Goal: Transaction & Acquisition: Download file/media

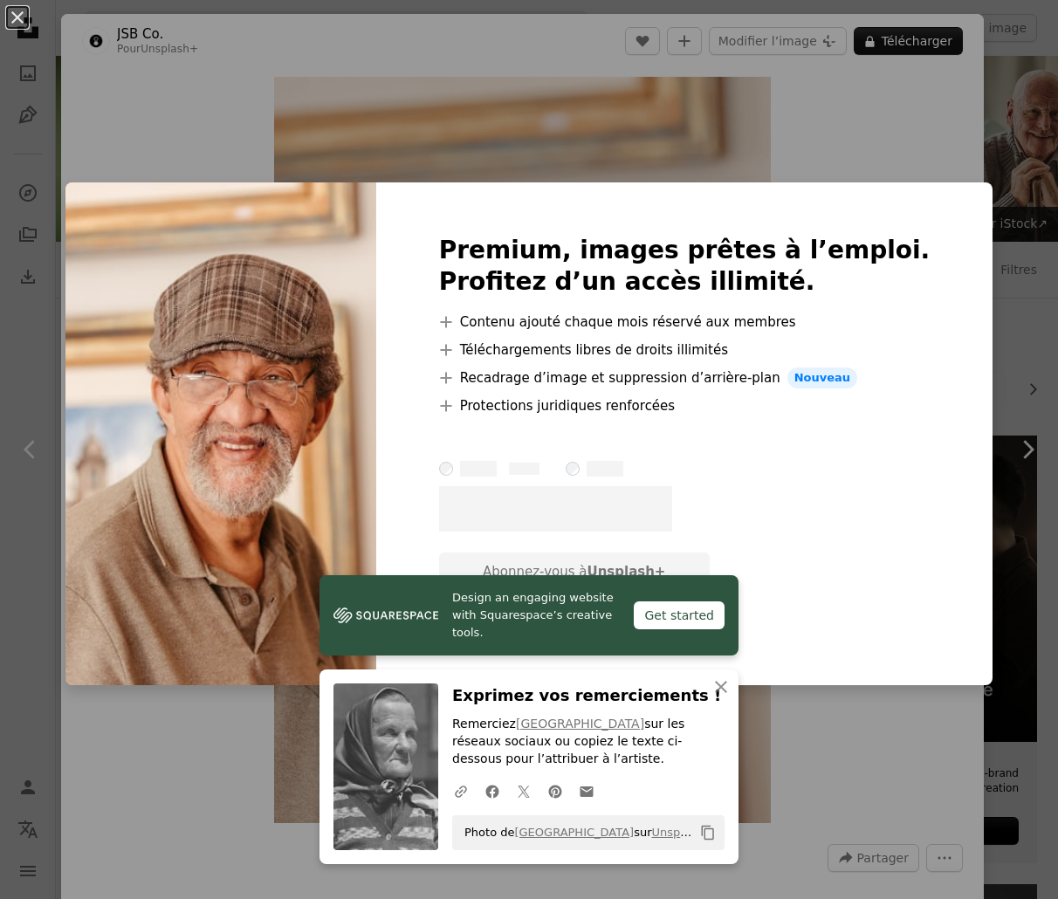
scroll to position [3196, 0]
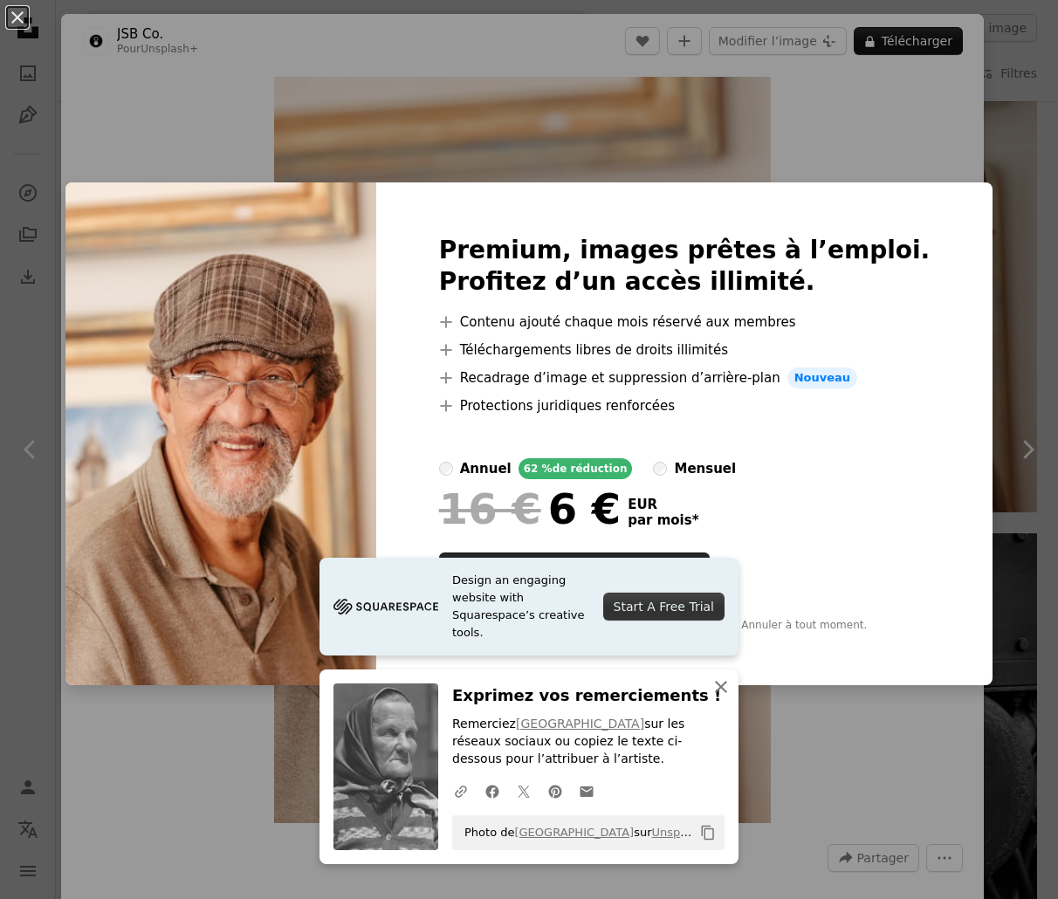
click at [717, 696] on icon "An X shape" at bounding box center [720, 686] width 21 height 21
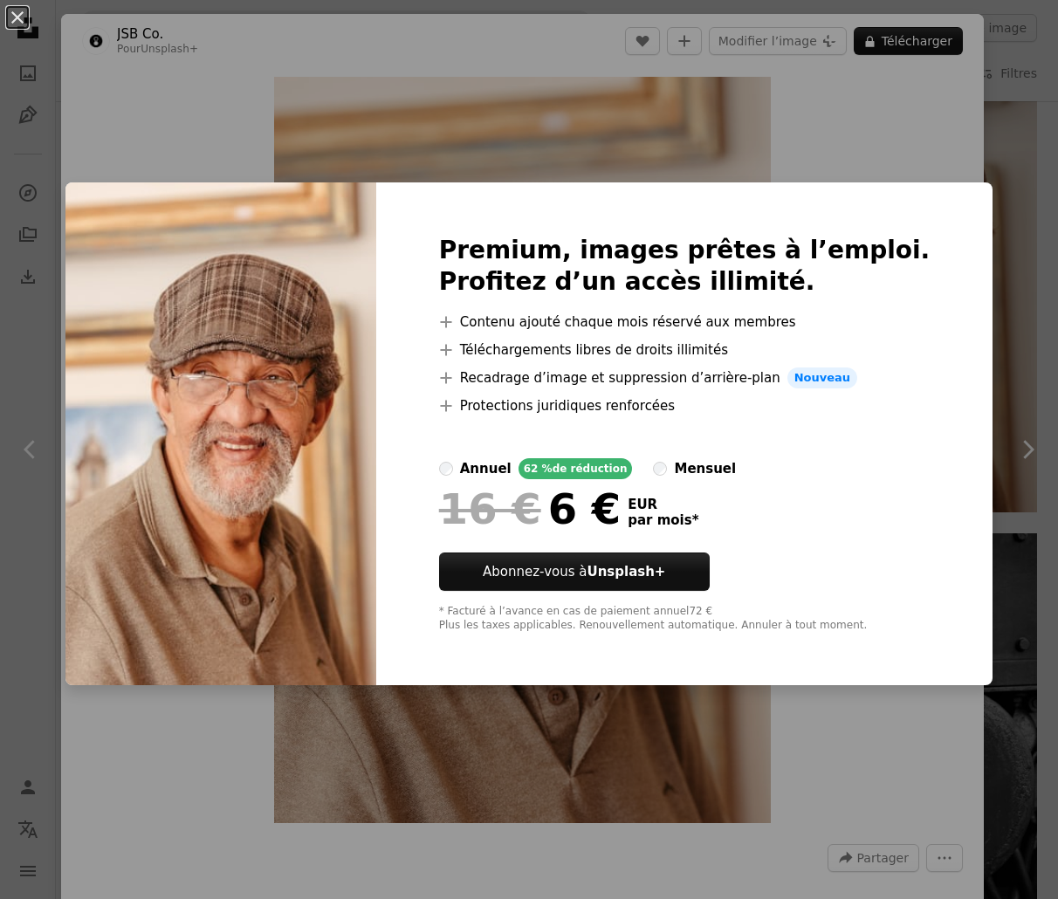
click at [1032, 452] on div "An X shape Premium, images prêtes à l’emploi. Profitez d’un accès illimité. A p…" at bounding box center [529, 449] width 1058 height 899
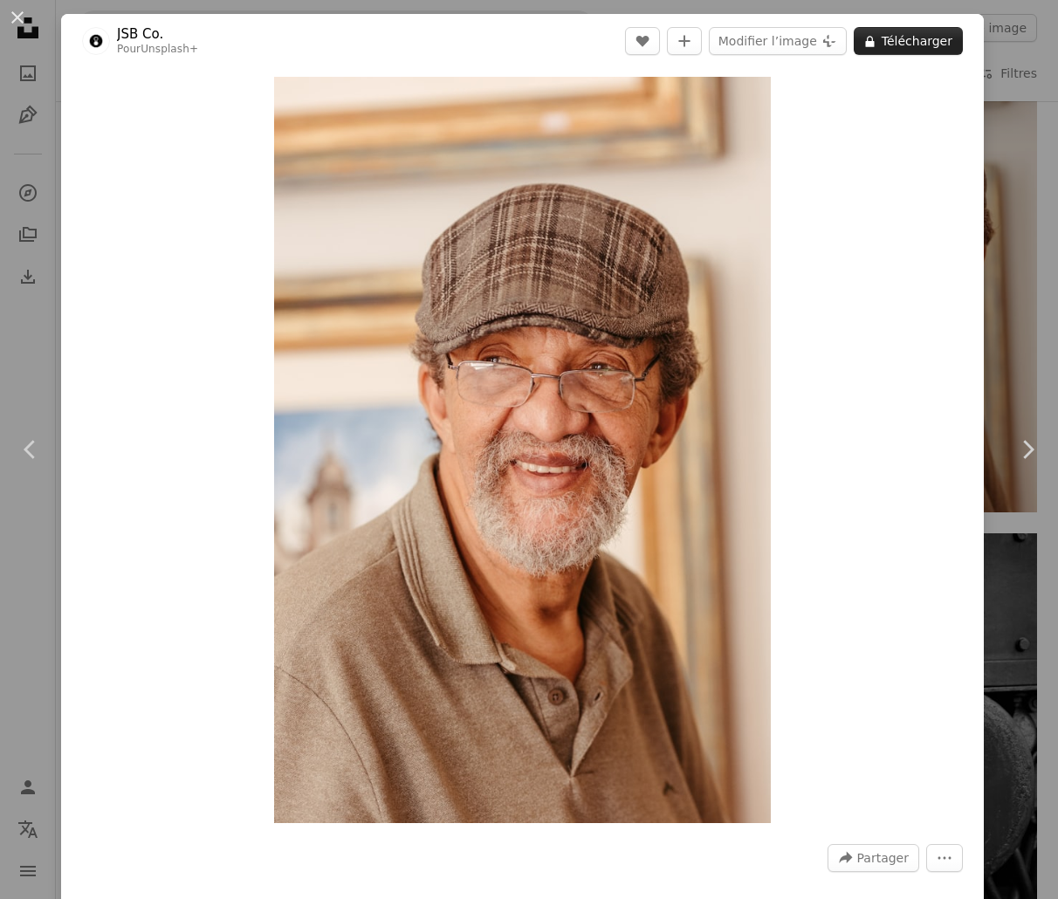
click at [936, 34] on button "A lock Télécharger" at bounding box center [908, 41] width 109 height 28
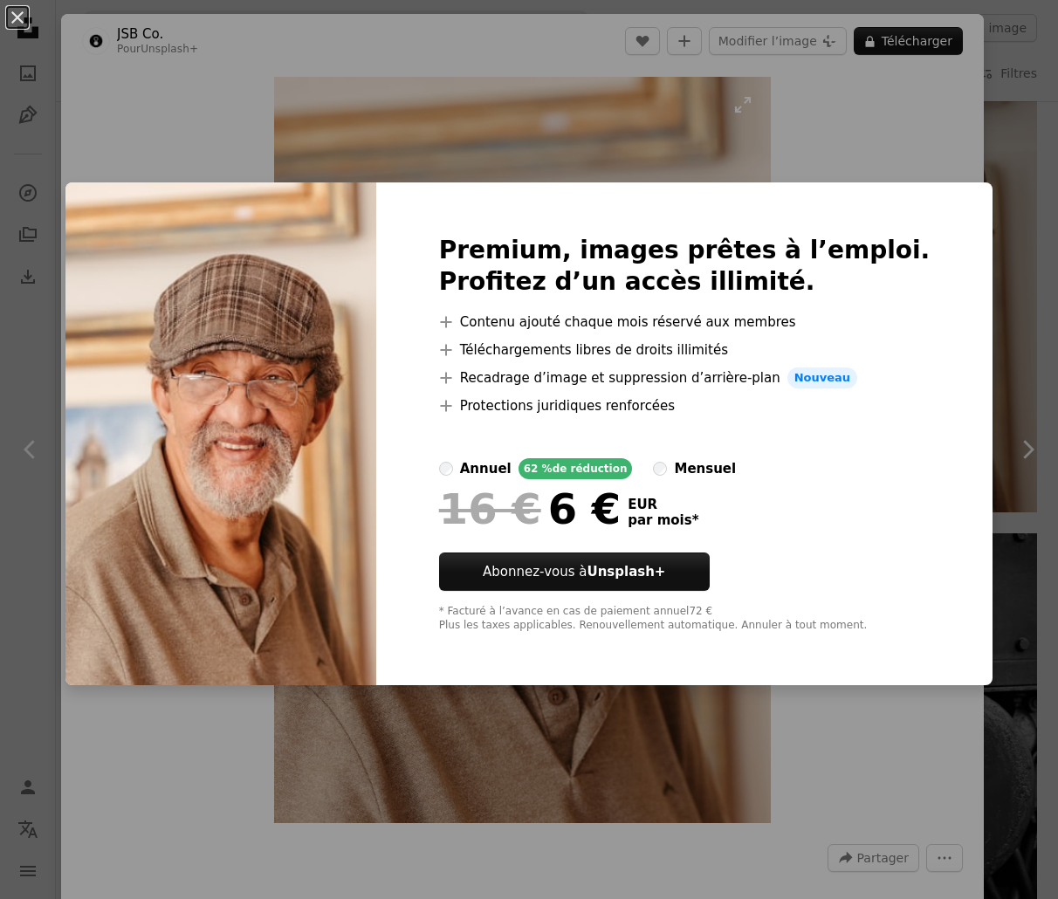
drag, startPoint x: 869, startPoint y: 104, endPoint x: 453, endPoint y: 113, distance: 416.4
click at [864, 106] on div "An X shape Premium, images prêtes à l’emploi. Profitez d’un accès illimité. A p…" at bounding box center [529, 449] width 1058 height 899
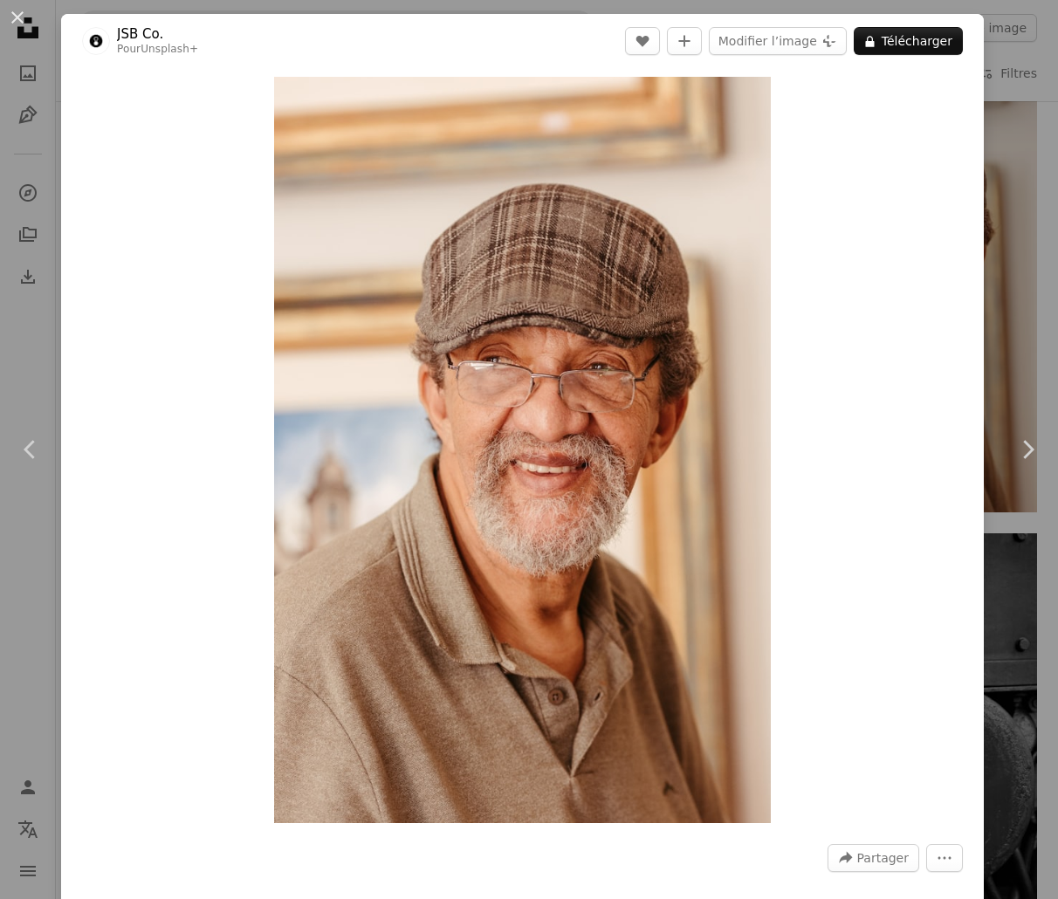
click at [31, 342] on div "An X shape Chevron left Chevron right JSB Co. Pour Unsplash+ A heart A plus sig…" at bounding box center [529, 449] width 1058 height 899
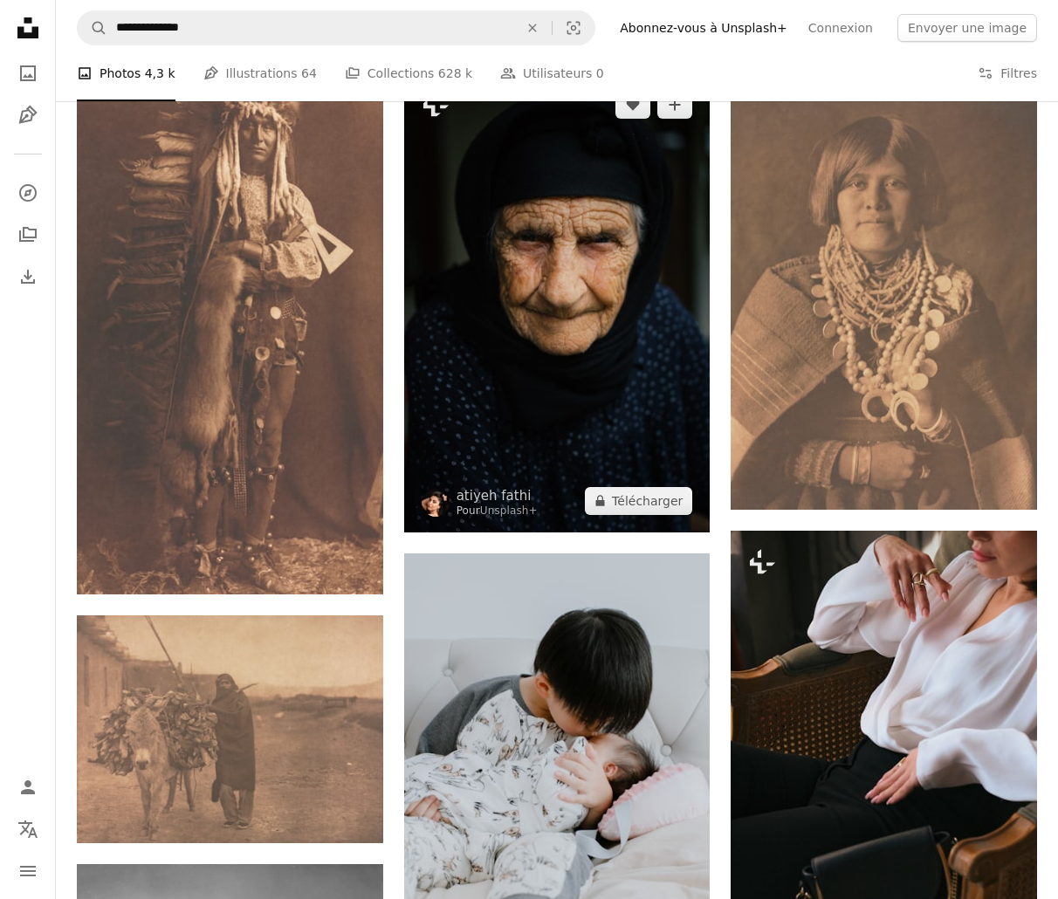
scroll to position [5029, 0]
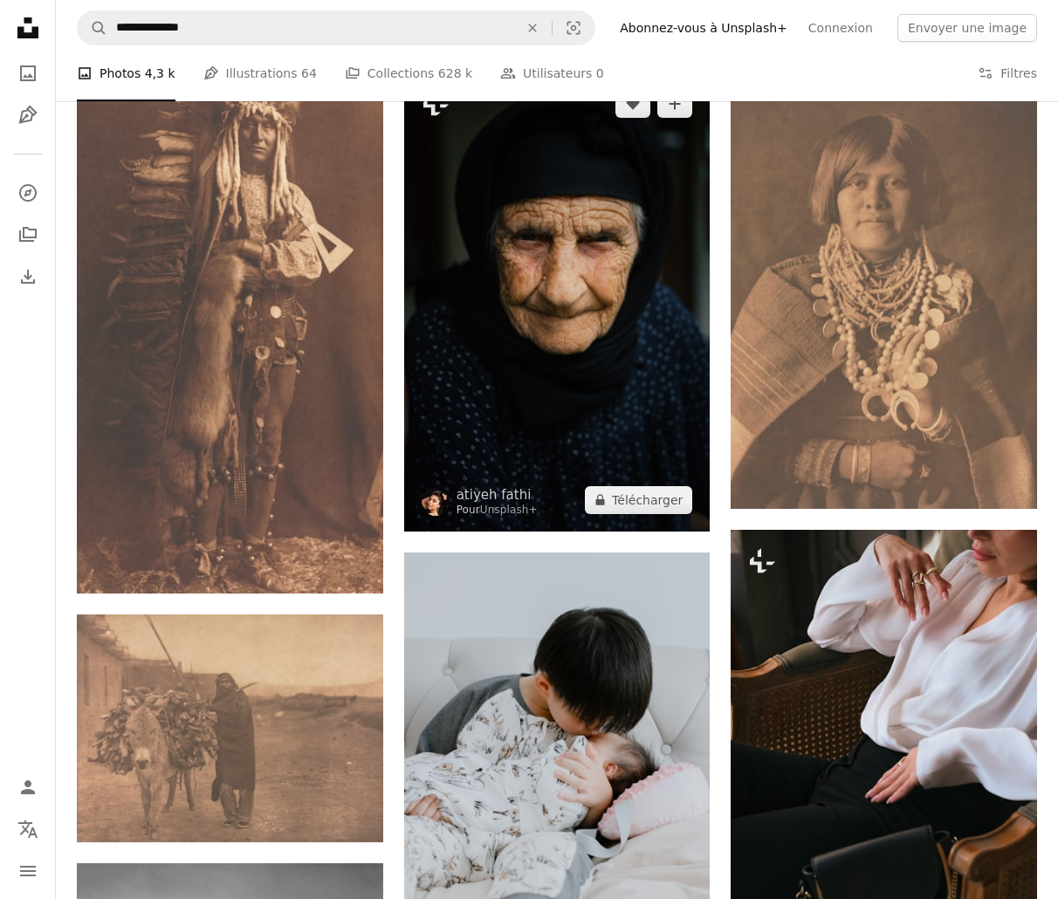
click at [567, 325] on img at bounding box center [557, 301] width 306 height 459
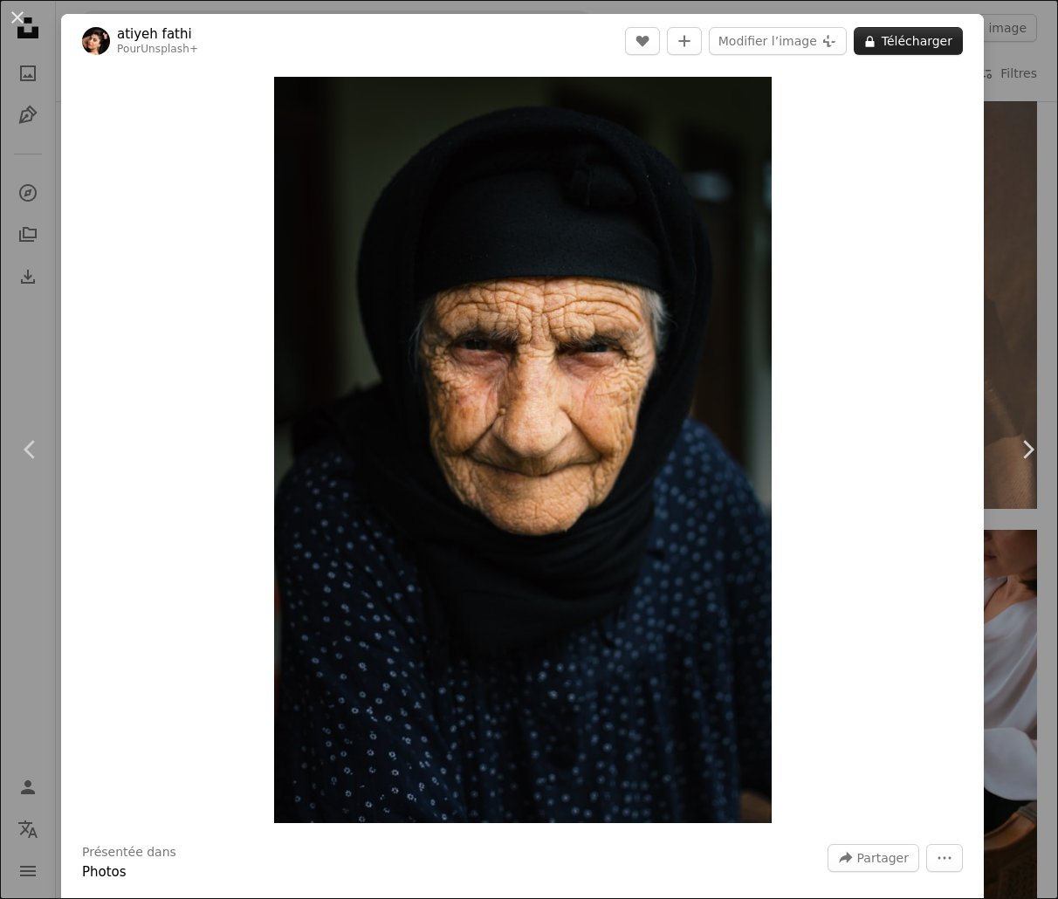
click at [929, 42] on button "A lock Télécharger" at bounding box center [908, 41] width 109 height 28
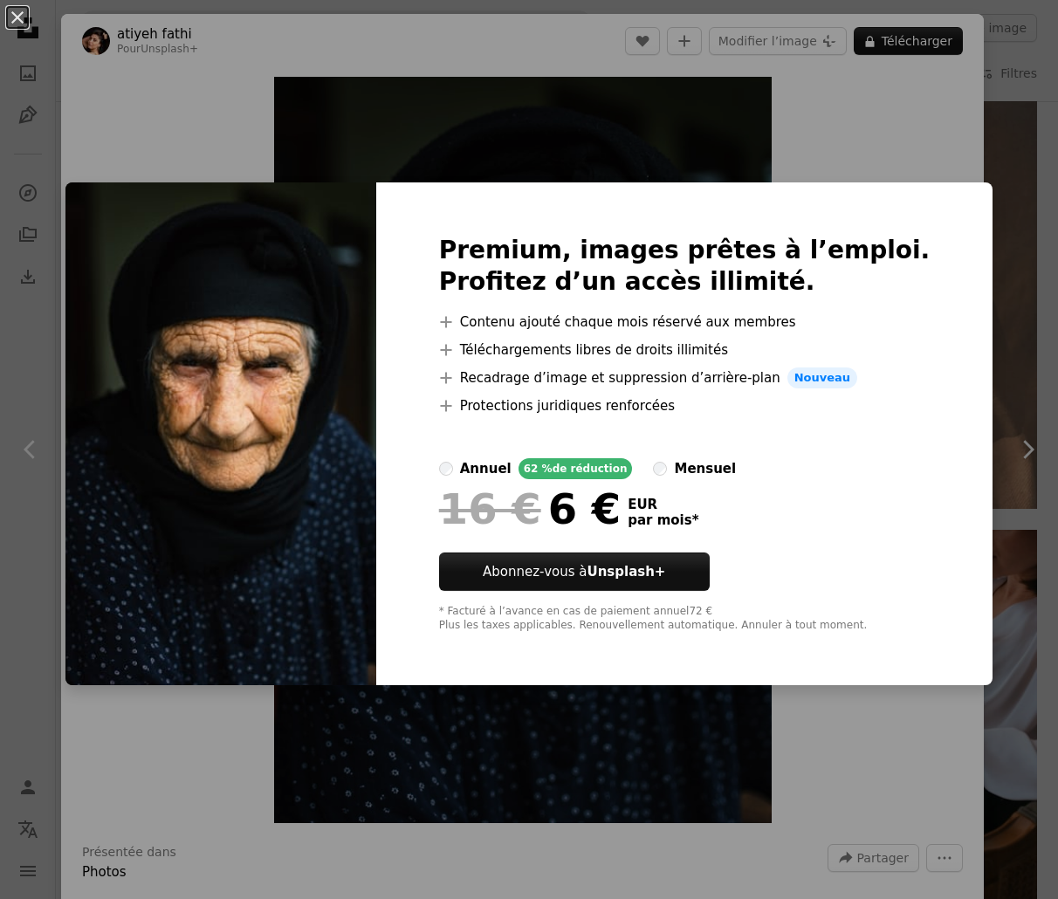
click at [982, 321] on div "An X shape Premium, images prêtes à l’emploi. Profitez d’un accès illimité. A p…" at bounding box center [529, 449] width 1058 height 899
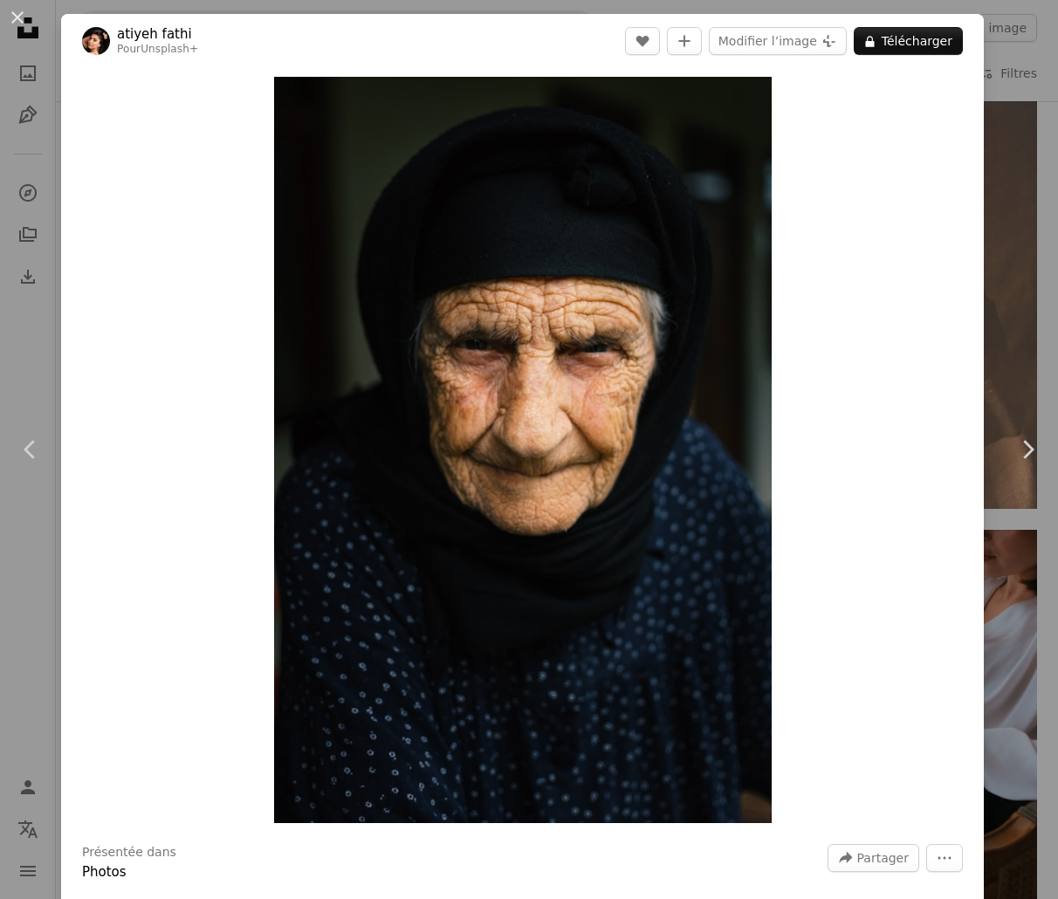
drag, startPoint x: 40, startPoint y: 570, endPoint x: 50, endPoint y: 572, distance: 9.8
click at [43, 570] on div "An X shape Chevron left Chevron right [PERSON_NAME] Pour Unsplash+ A heart A pl…" at bounding box center [529, 449] width 1058 height 899
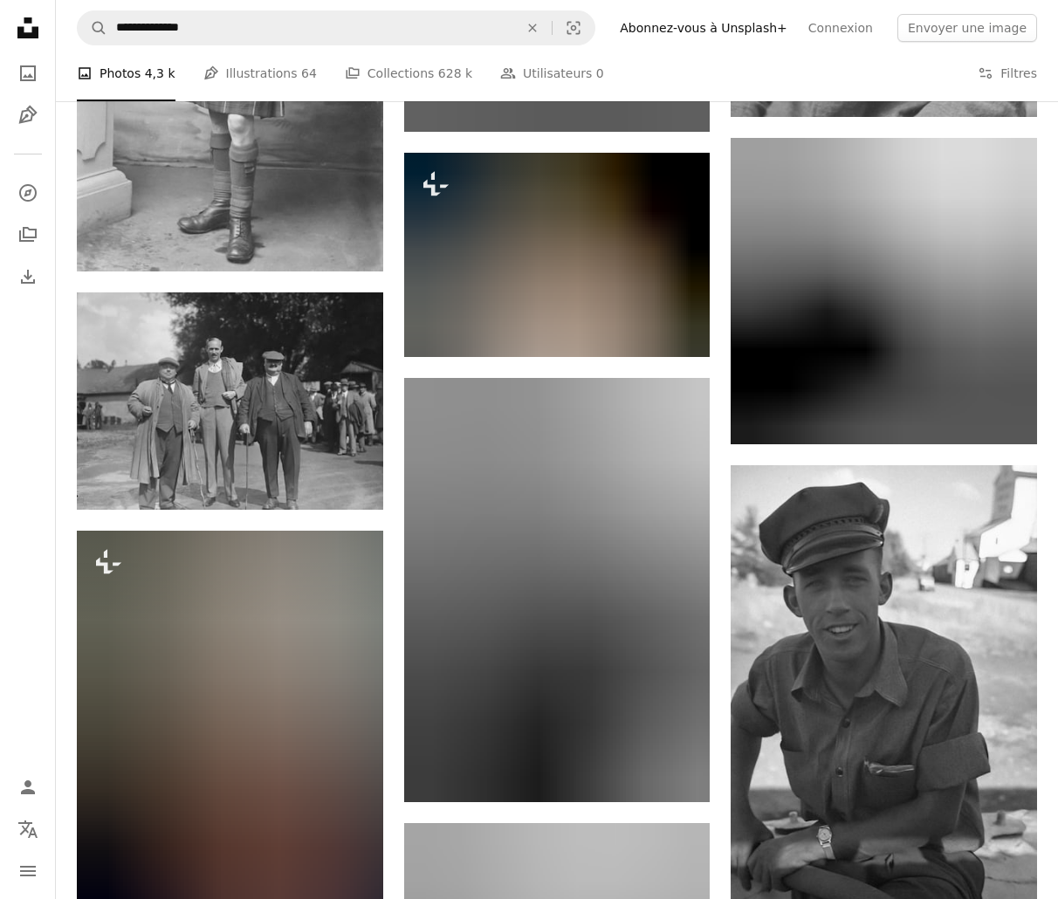
scroll to position [9208, 0]
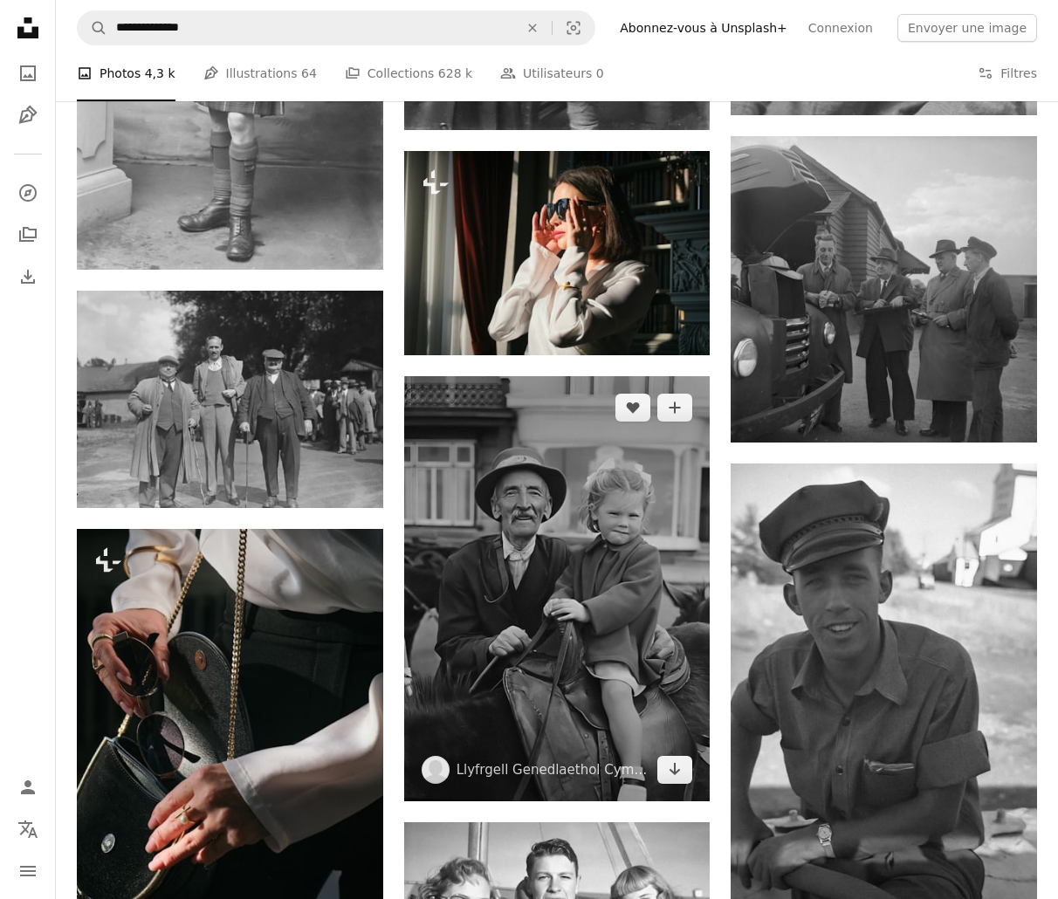
click at [586, 576] on img at bounding box center [557, 588] width 306 height 425
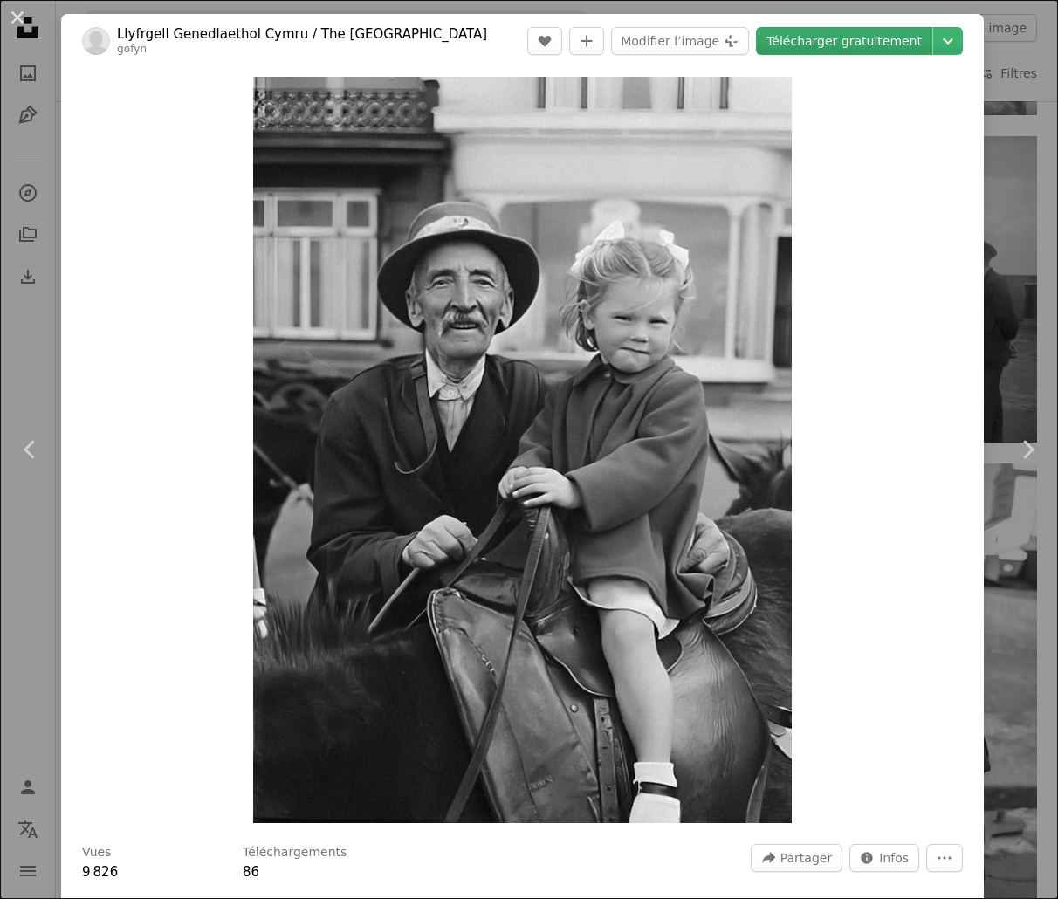
click at [904, 47] on link "Télécharger gratuitement" at bounding box center [844, 41] width 176 height 28
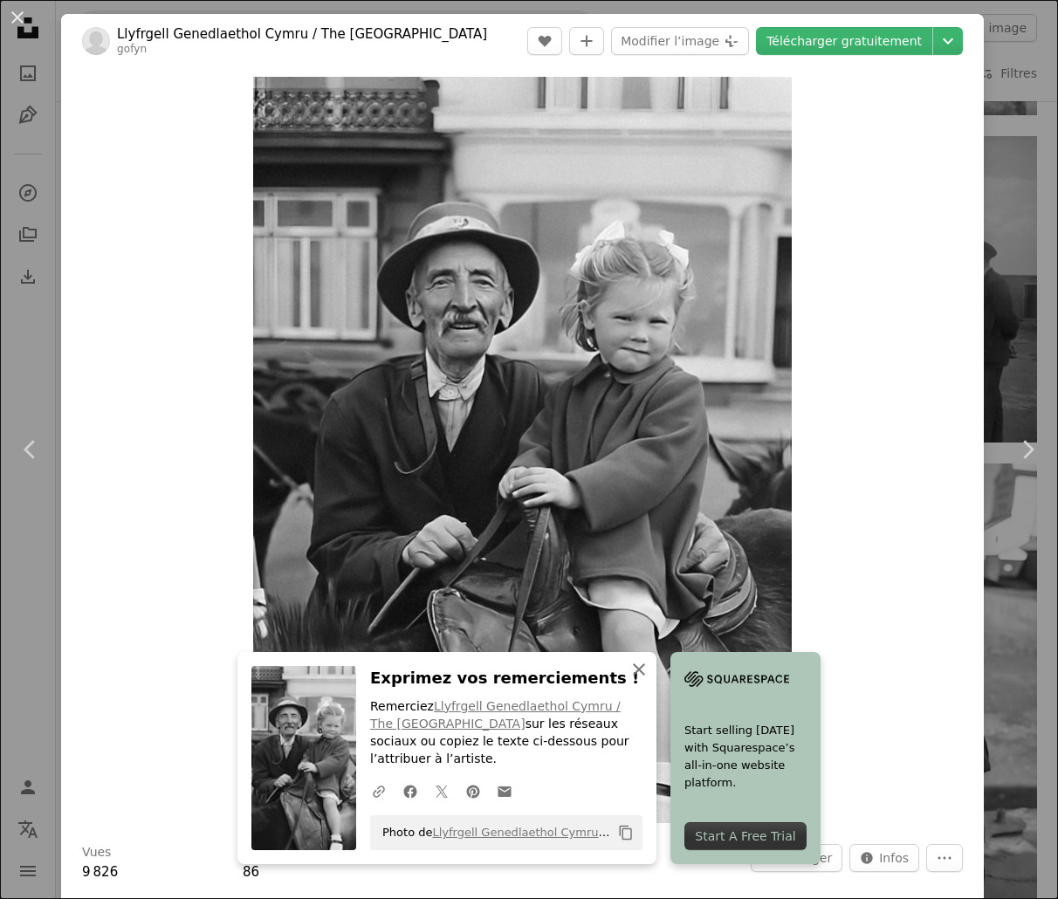
click at [640, 669] on icon "An X shape" at bounding box center [638, 669] width 21 height 21
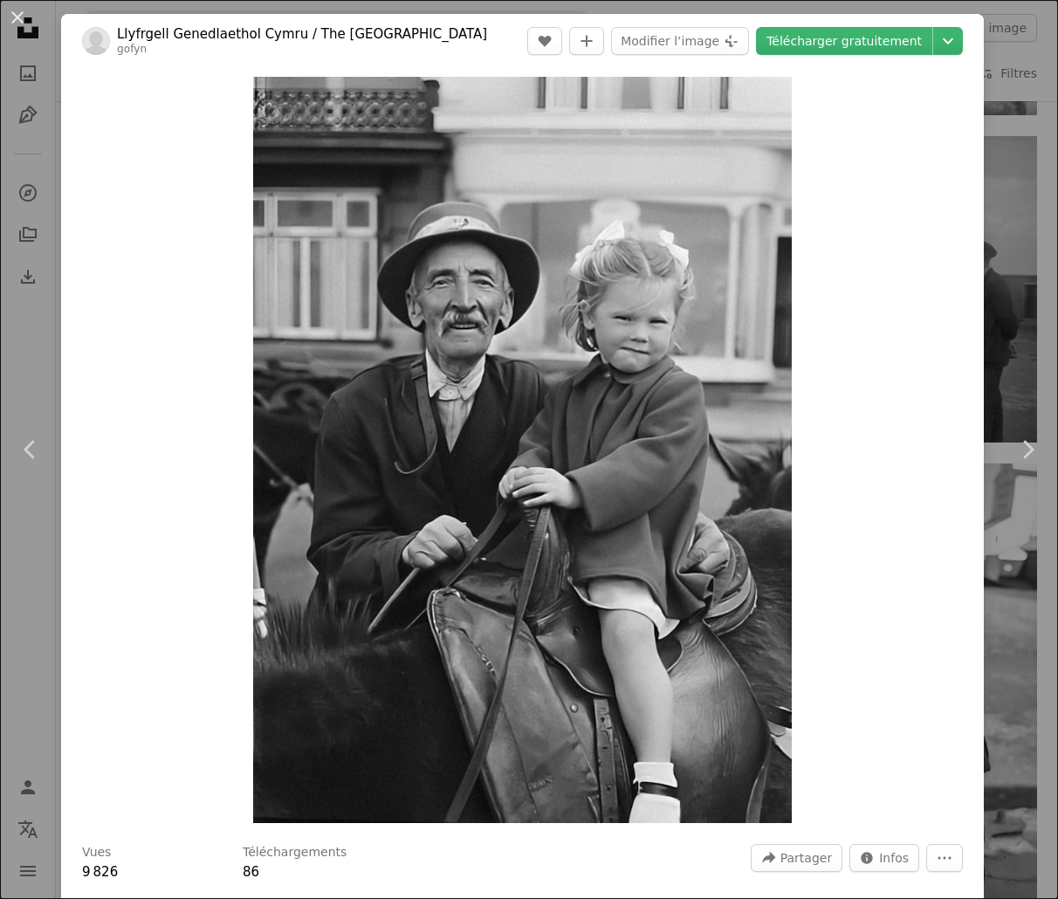
click at [31, 556] on div "An X shape Chevron left Chevron right Llyfrgell Genedlaethol Cymru / The Nation…" at bounding box center [529, 449] width 1058 height 899
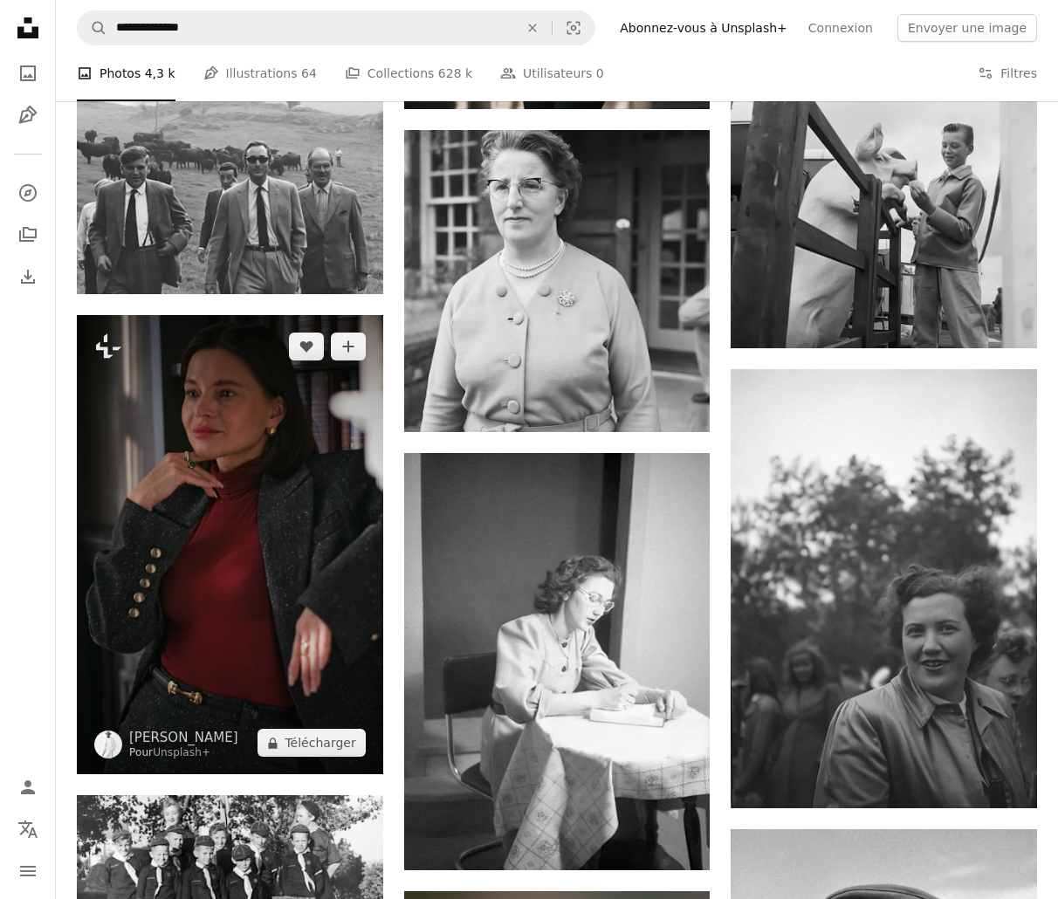
scroll to position [10805, 0]
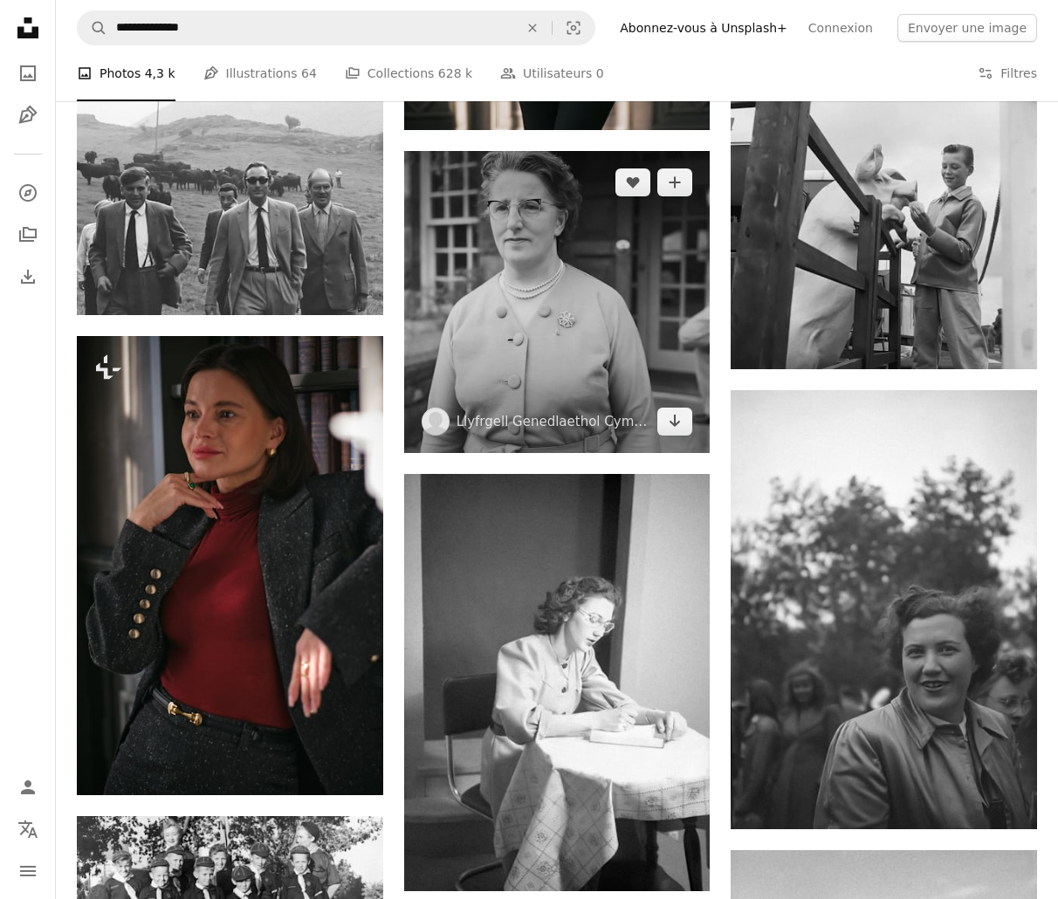
click at [486, 338] on img at bounding box center [557, 302] width 306 height 302
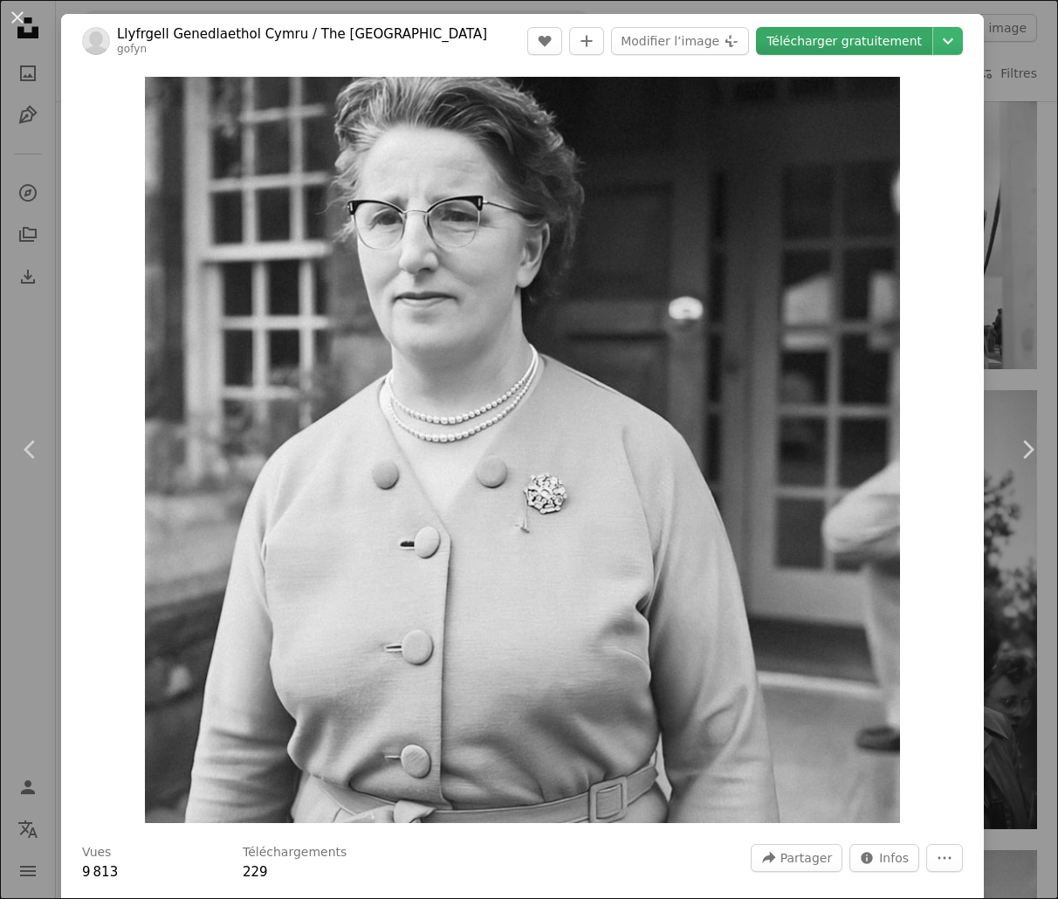
click at [872, 46] on link "Télécharger gratuitement" at bounding box center [844, 41] width 176 height 28
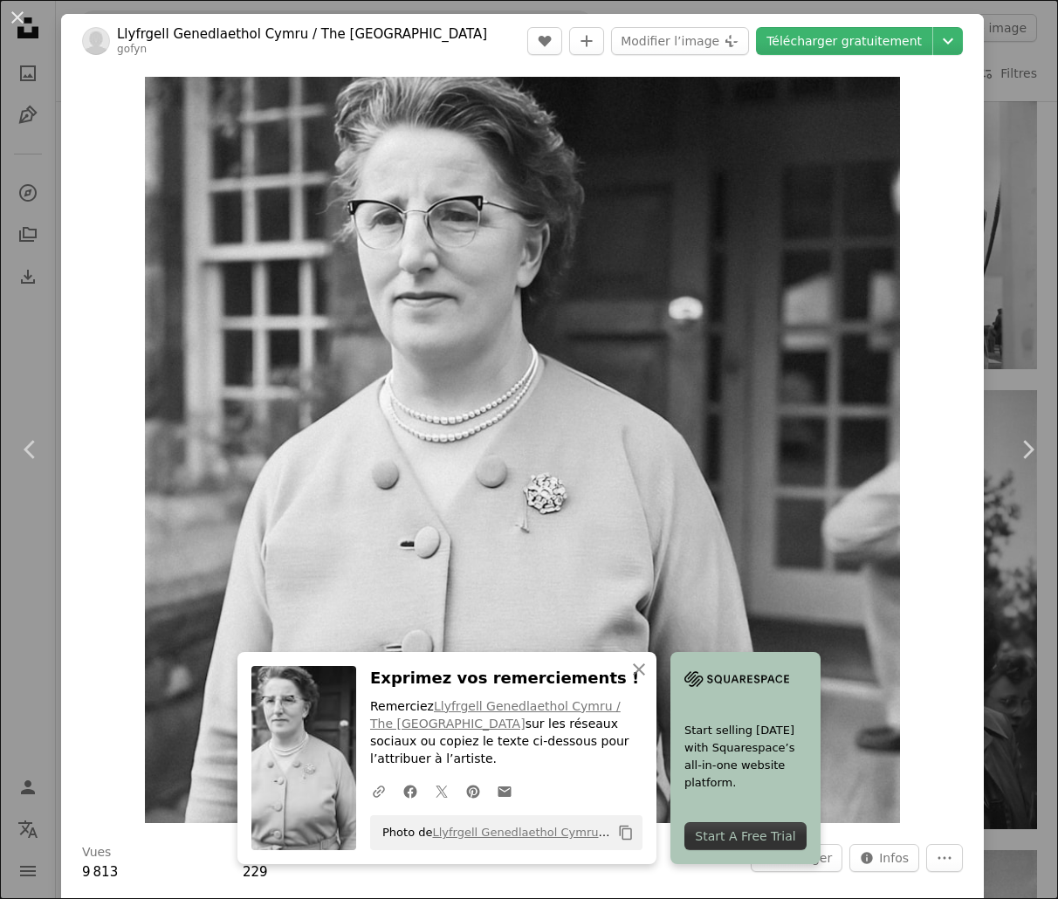
click at [38, 362] on div "An X shape Chevron left Chevron right Llyfrgell Genedlaethol Cymru / The Nation…" at bounding box center [529, 449] width 1058 height 899
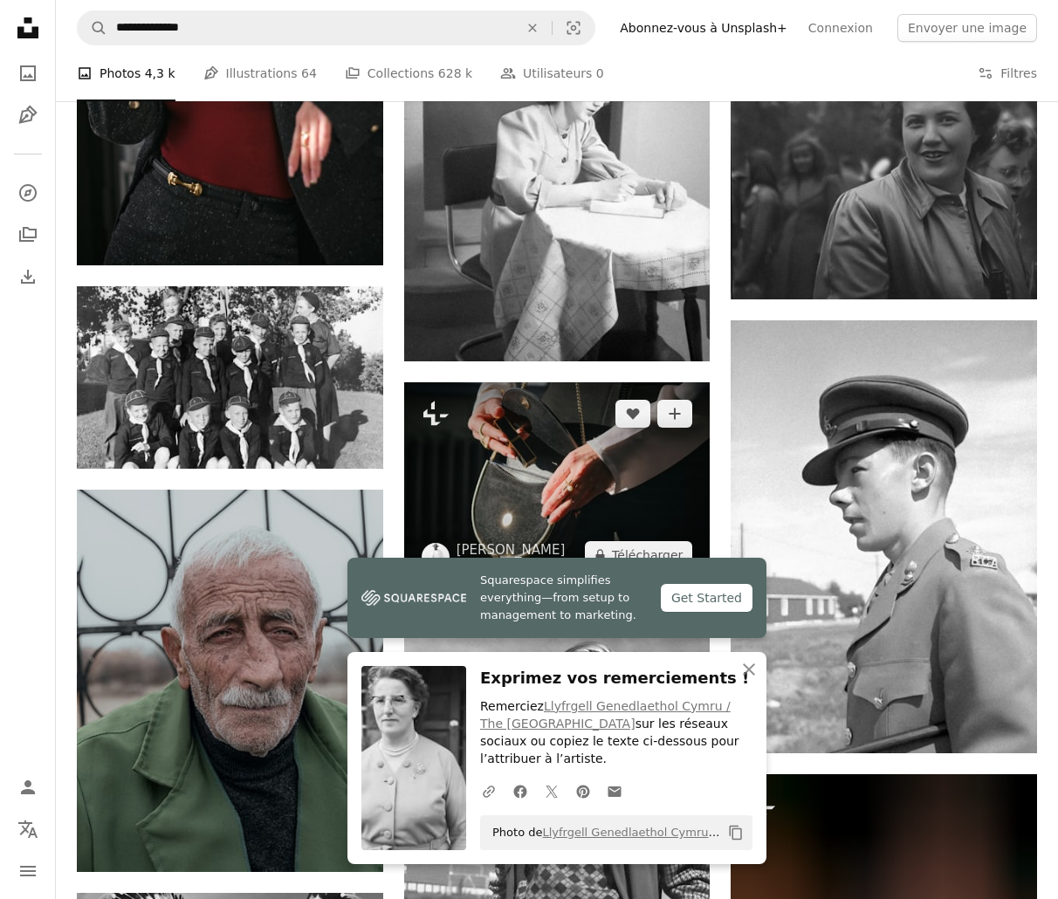
scroll to position [11349, 0]
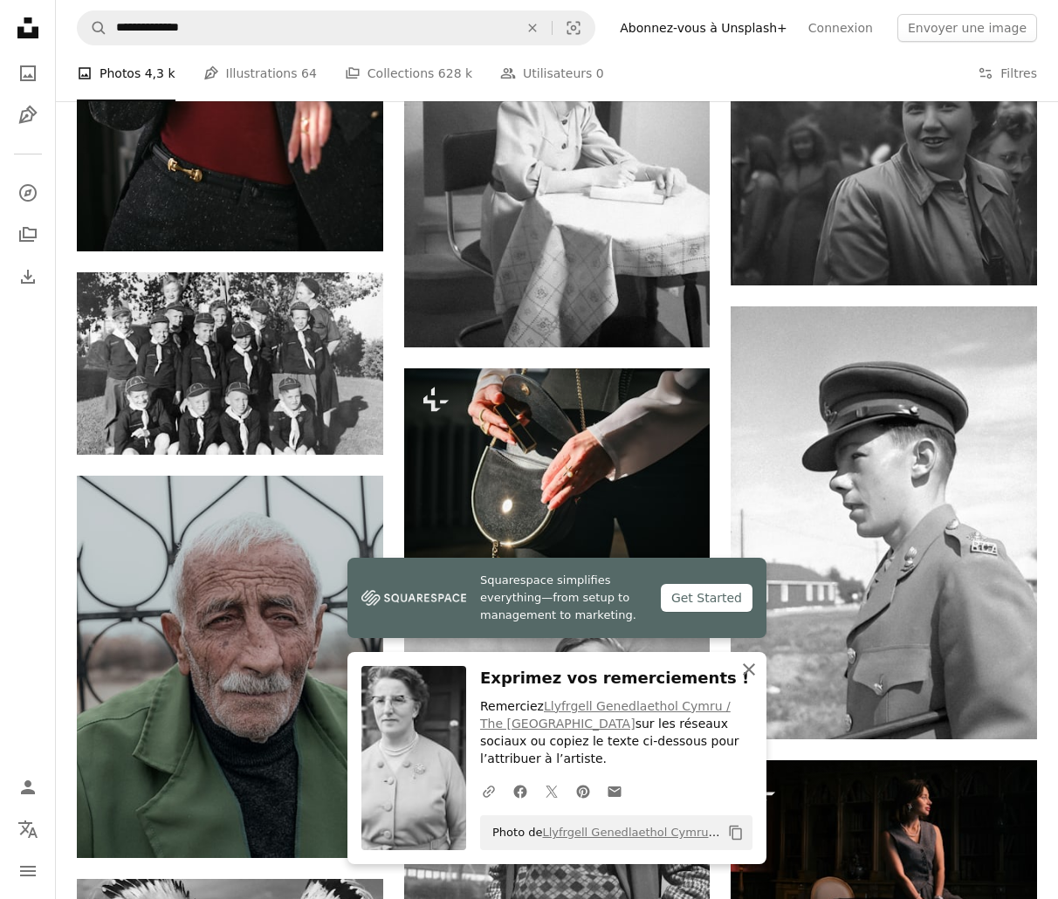
click at [750, 664] on icon "An X shape" at bounding box center [748, 669] width 21 height 21
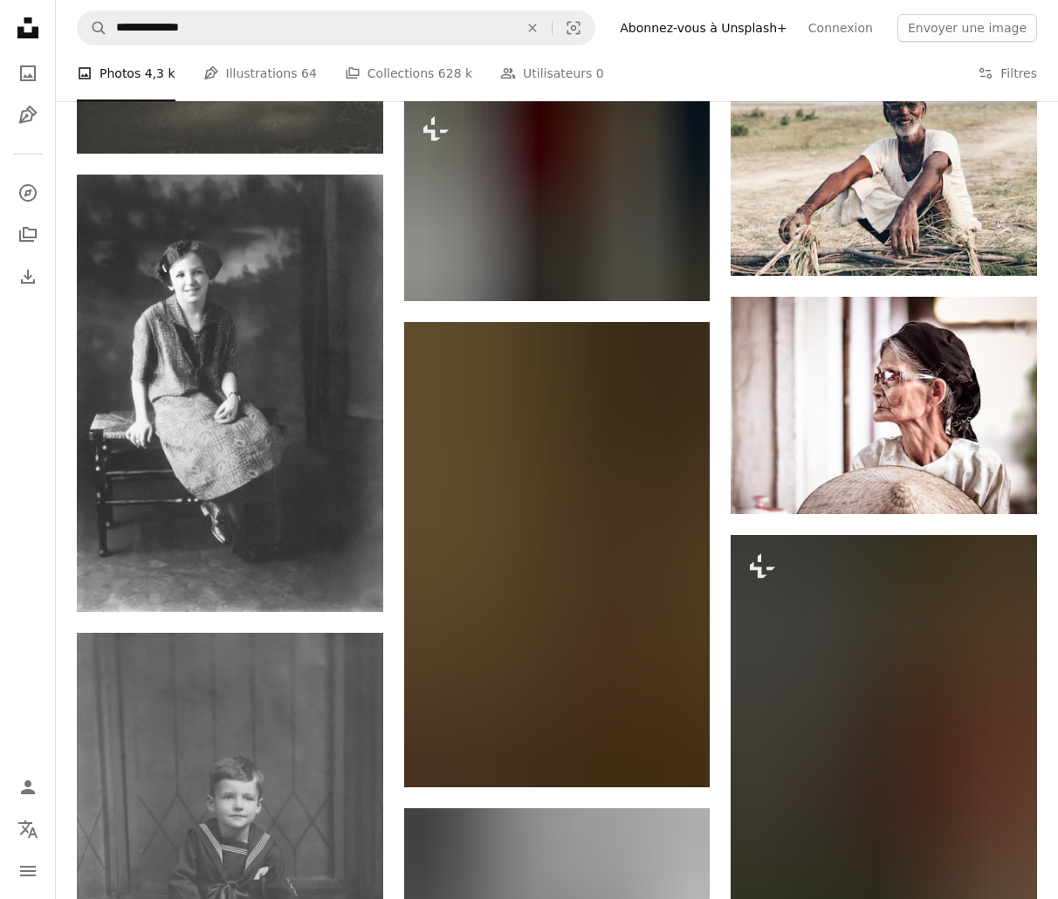
scroll to position [19185, 0]
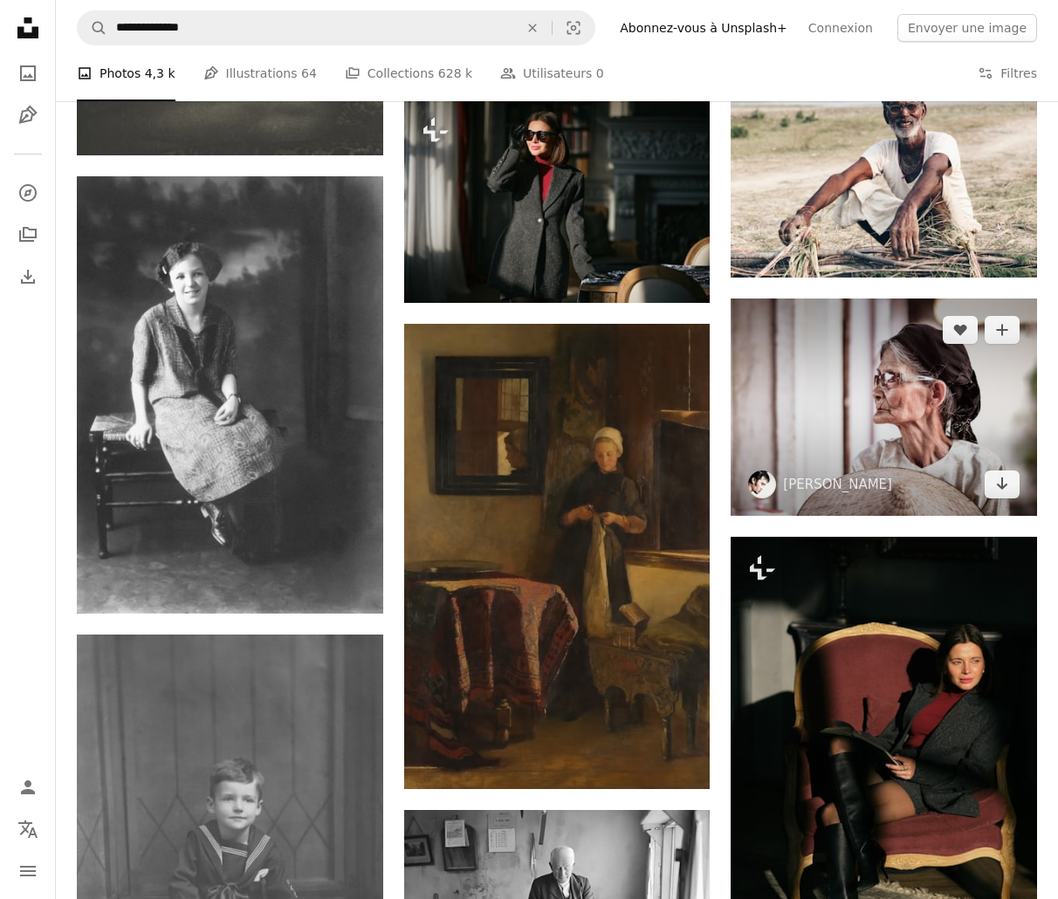
click at [893, 428] on img at bounding box center [883, 407] width 306 height 218
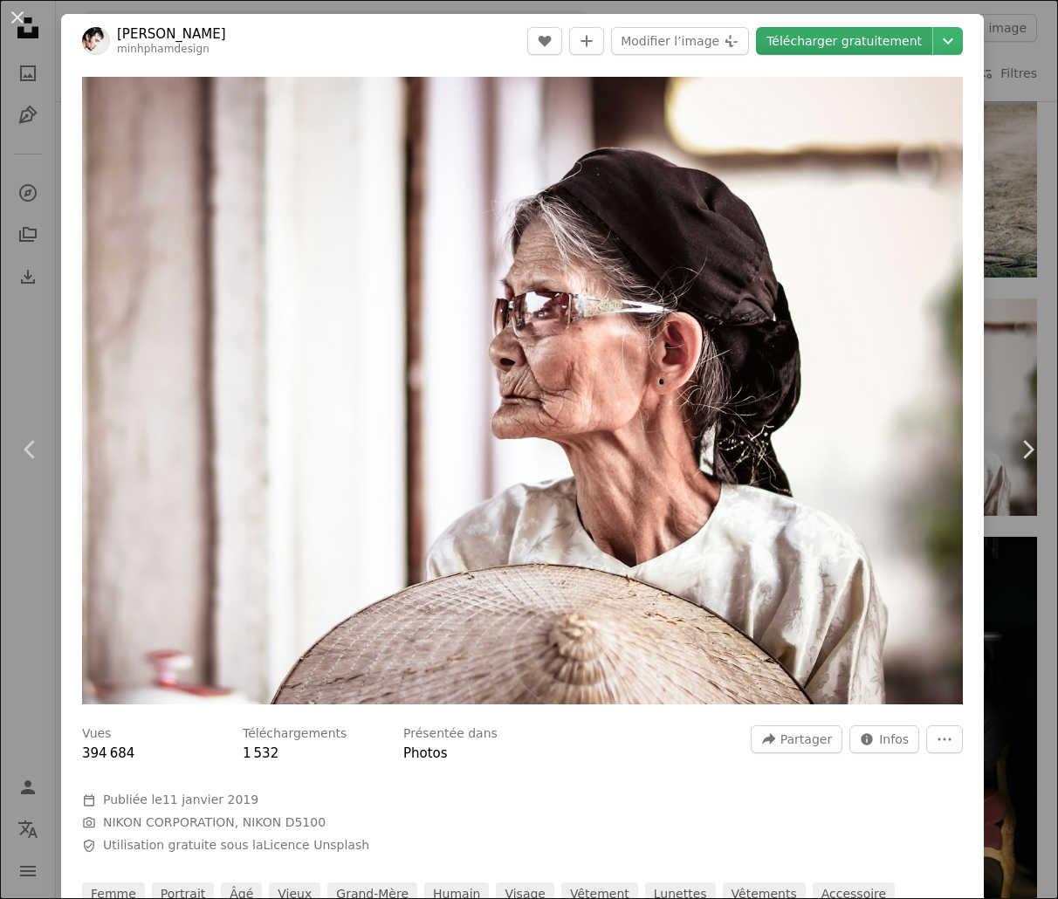
click at [863, 42] on link "Télécharger gratuitement" at bounding box center [844, 41] width 176 height 28
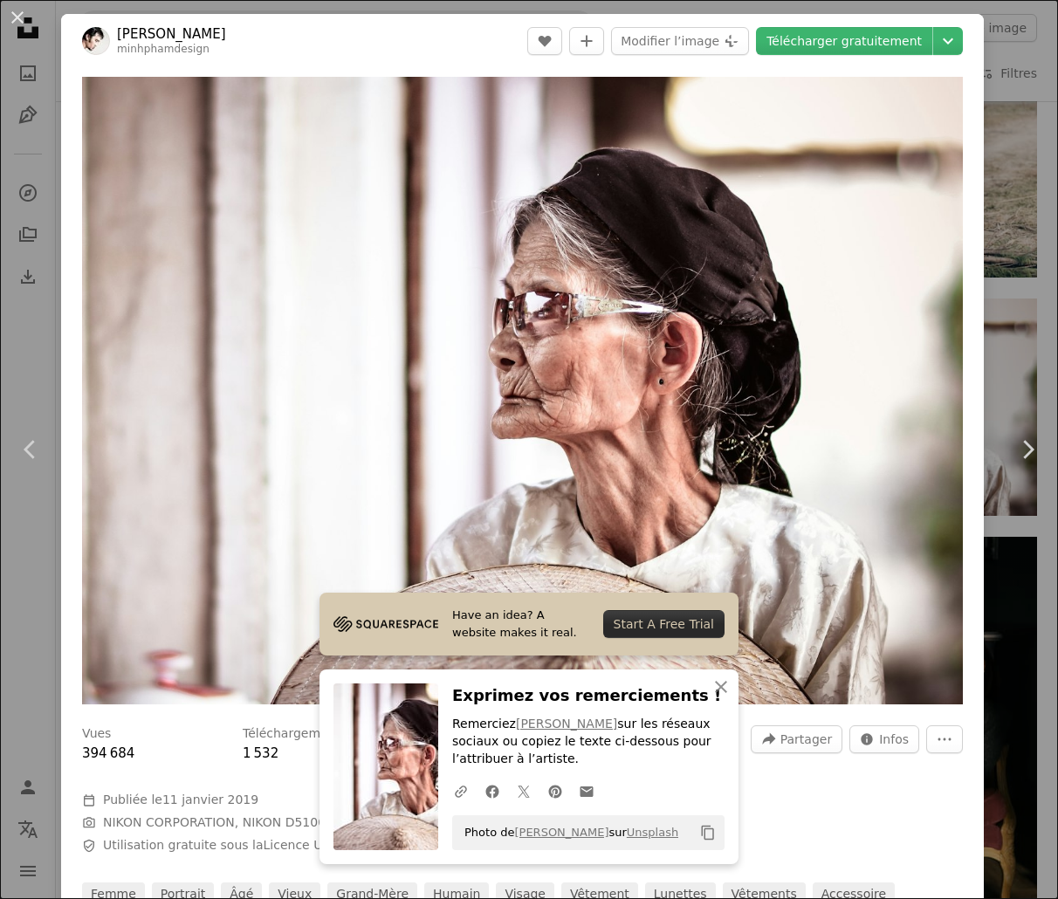
click at [19, 13] on button "An X shape" at bounding box center [17, 17] width 21 height 21
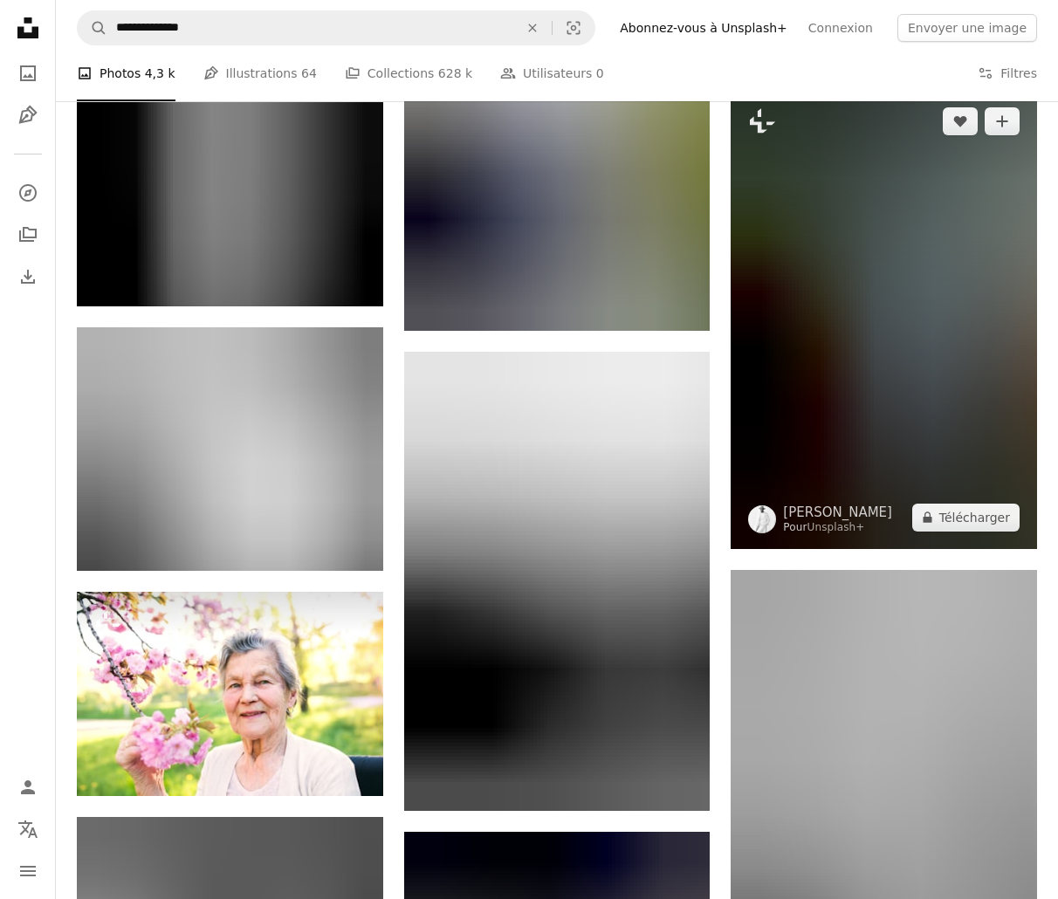
scroll to position [20761, 0]
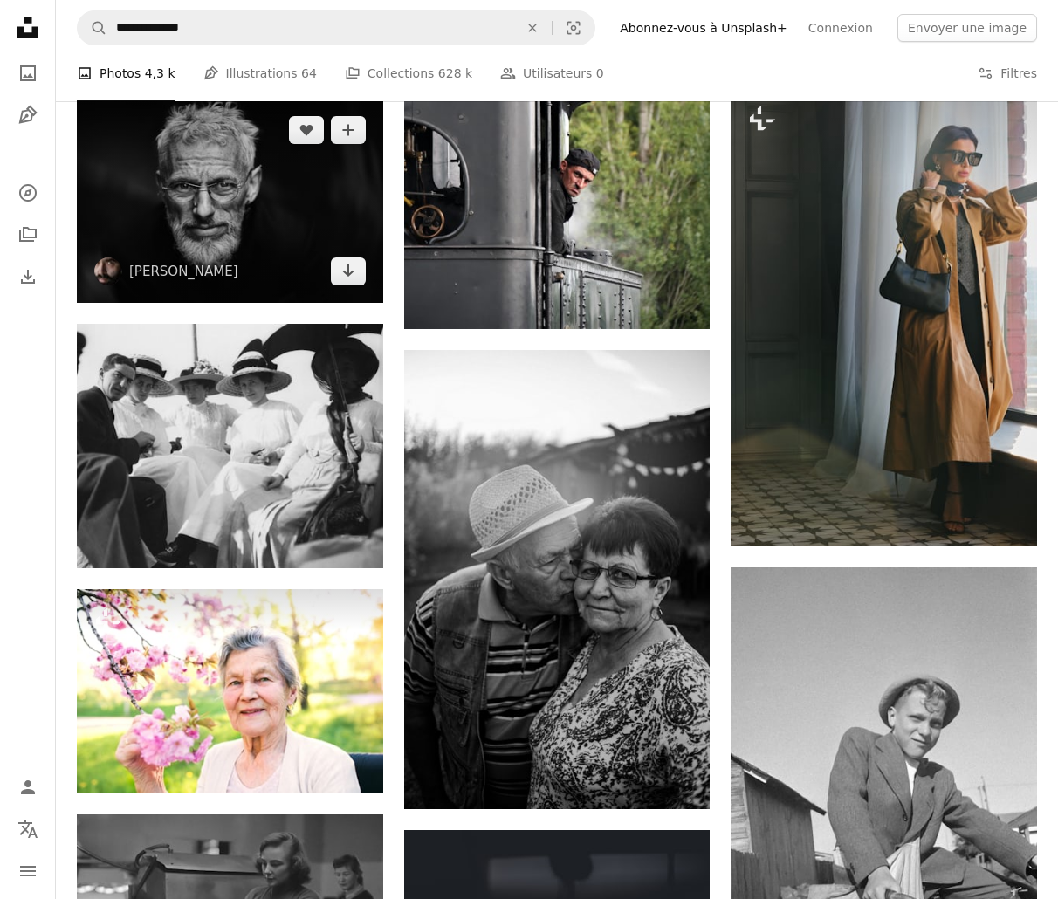
click at [211, 195] on img at bounding box center [230, 201] width 306 height 204
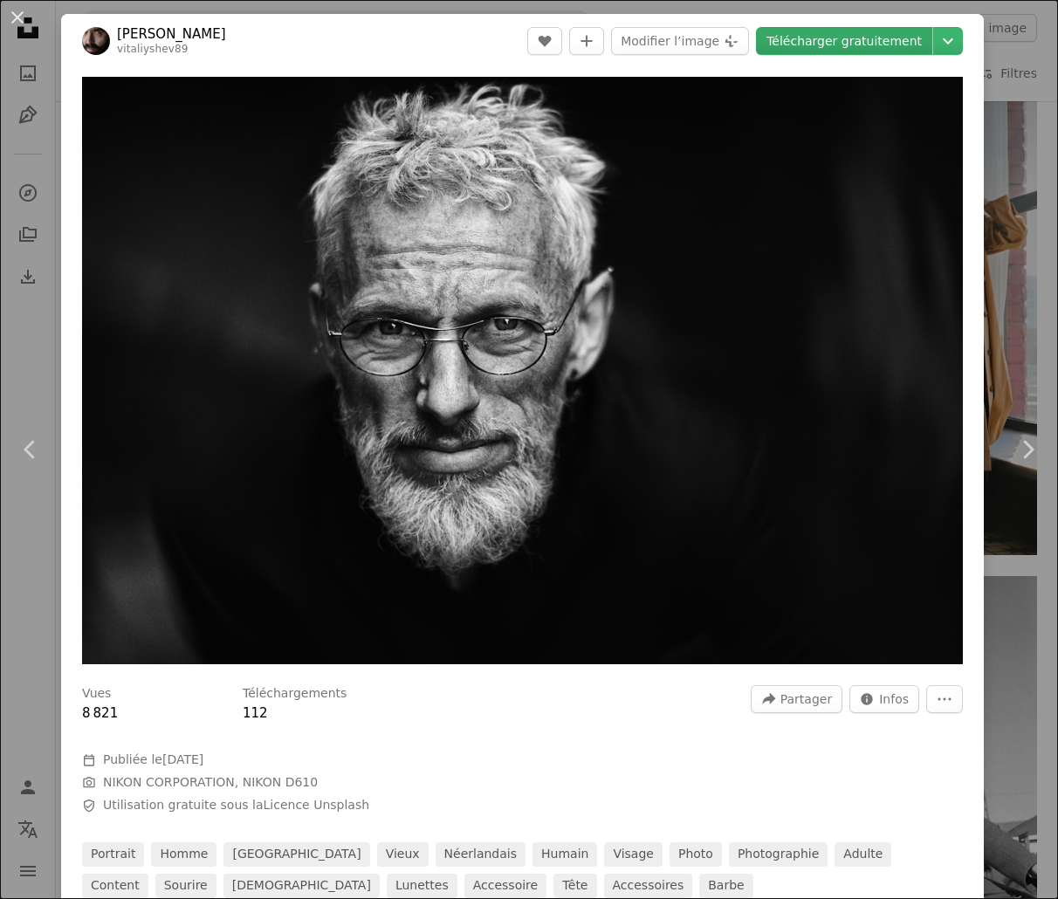
click at [864, 45] on link "Télécharger gratuitement" at bounding box center [844, 41] width 176 height 28
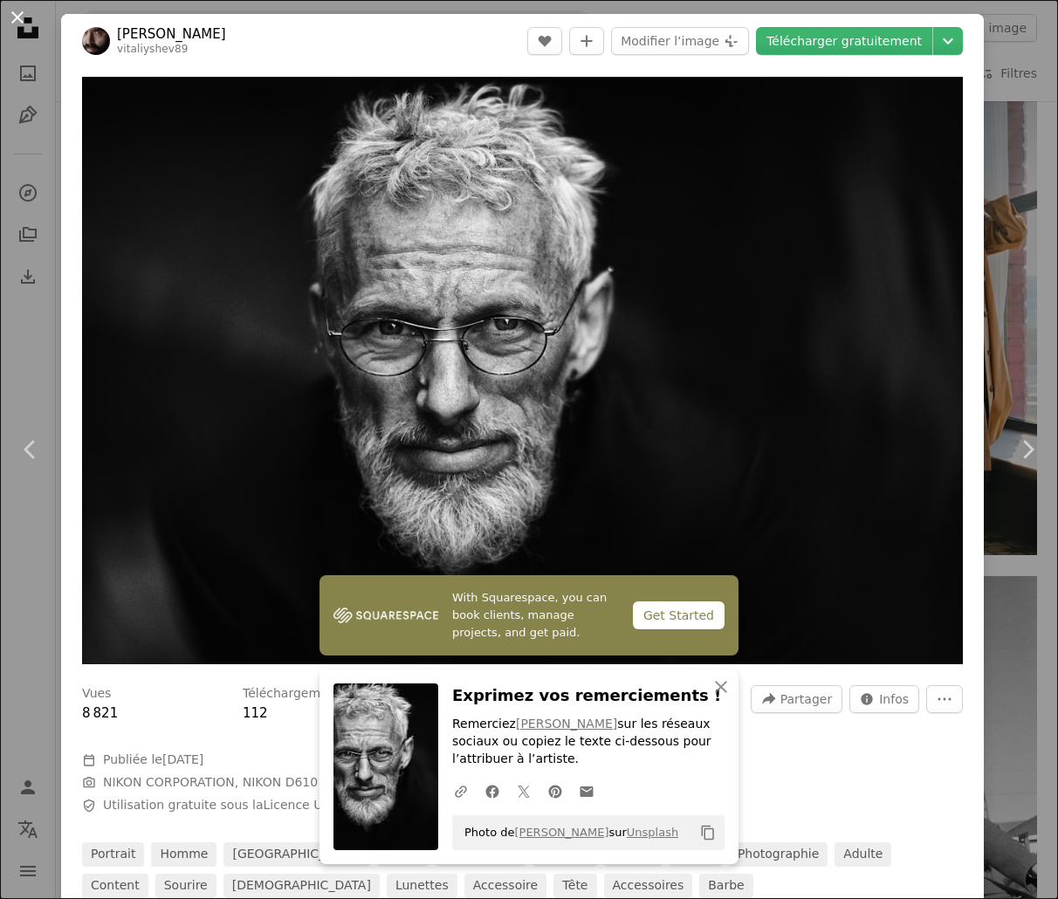
click at [24, 16] on button "An X shape" at bounding box center [17, 17] width 21 height 21
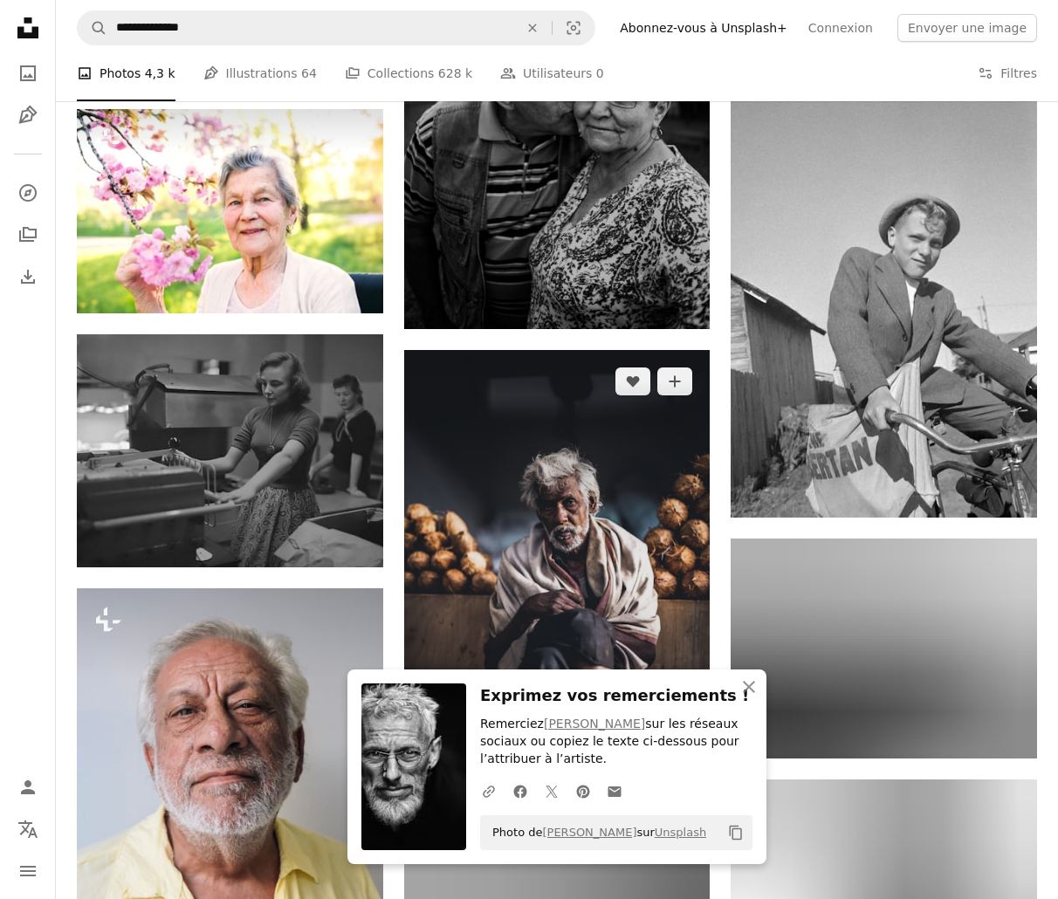
scroll to position [21242, 0]
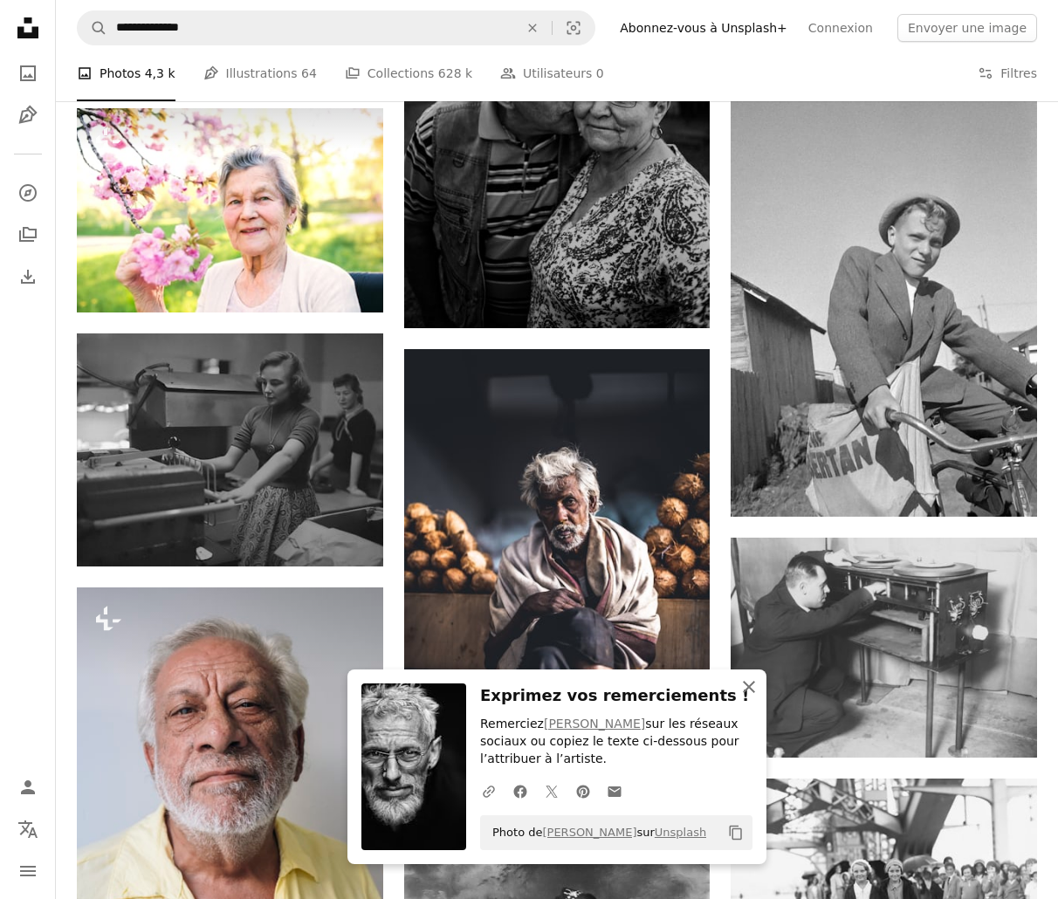
click at [744, 690] on icon "An X shape" at bounding box center [748, 686] width 21 height 21
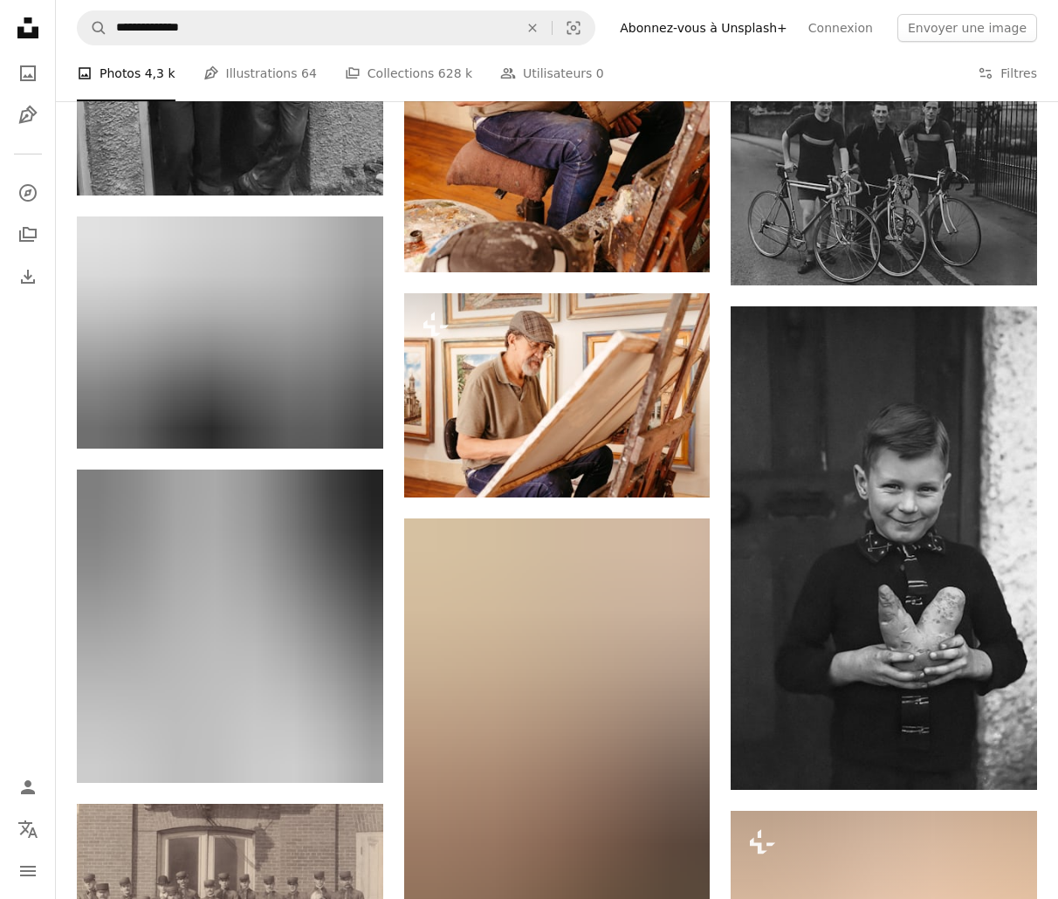
scroll to position [22743, 0]
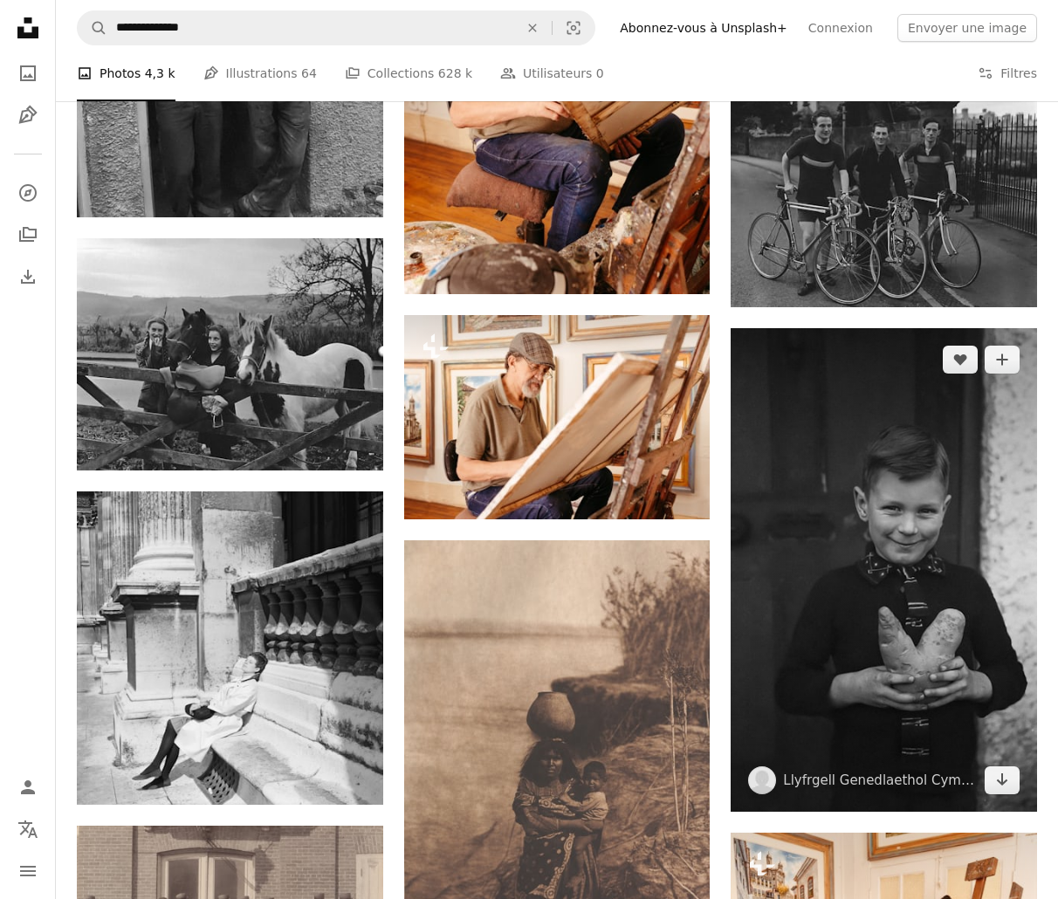
click at [895, 510] on img at bounding box center [883, 569] width 306 height 483
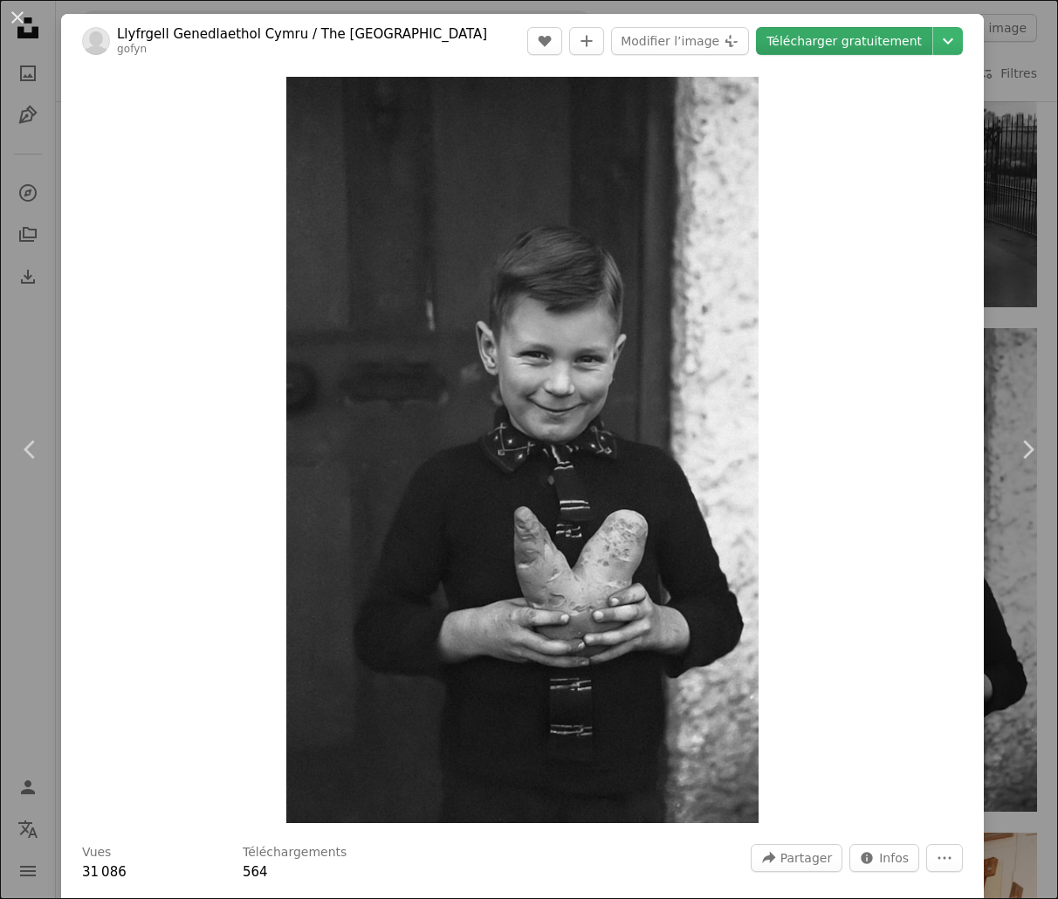
click at [876, 46] on link "Télécharger gratuitement" at bounding box center [844, 41] width 176 height 28
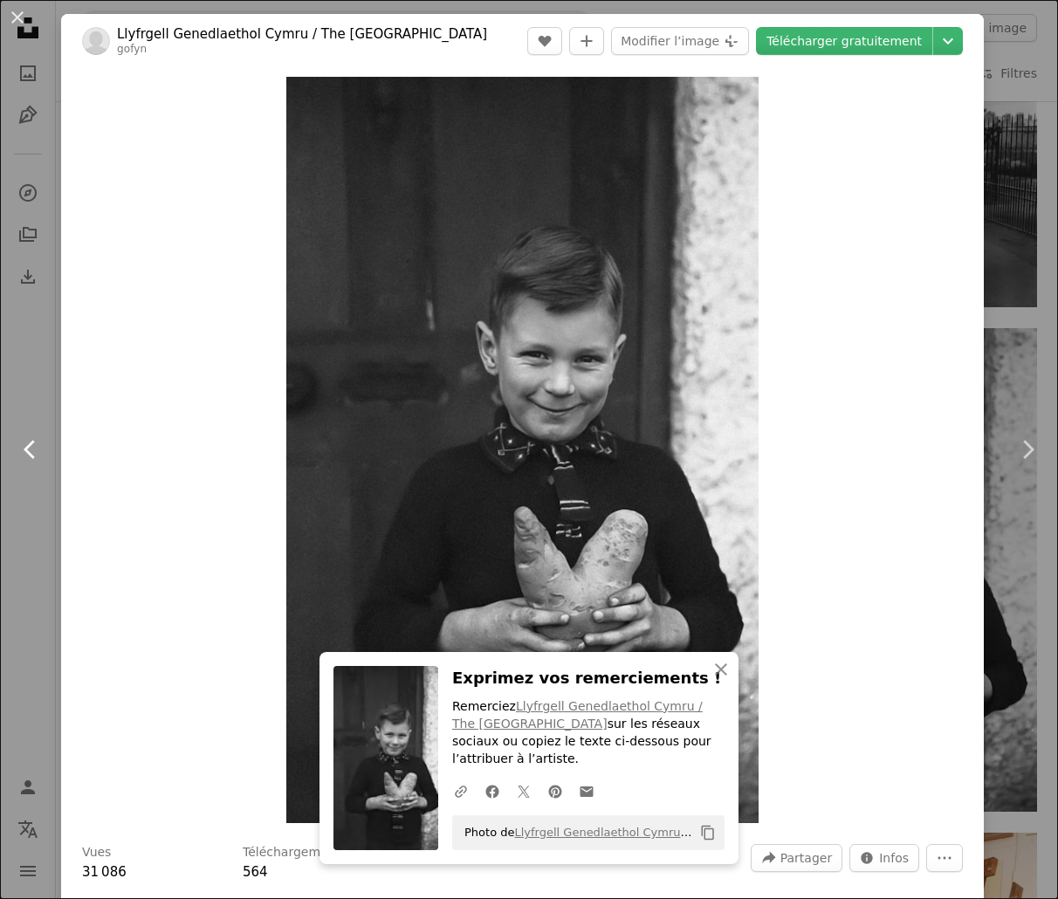
click at [25, 452] on icon "Chevron left" at bounding box center [31, 449] width 28 height 28
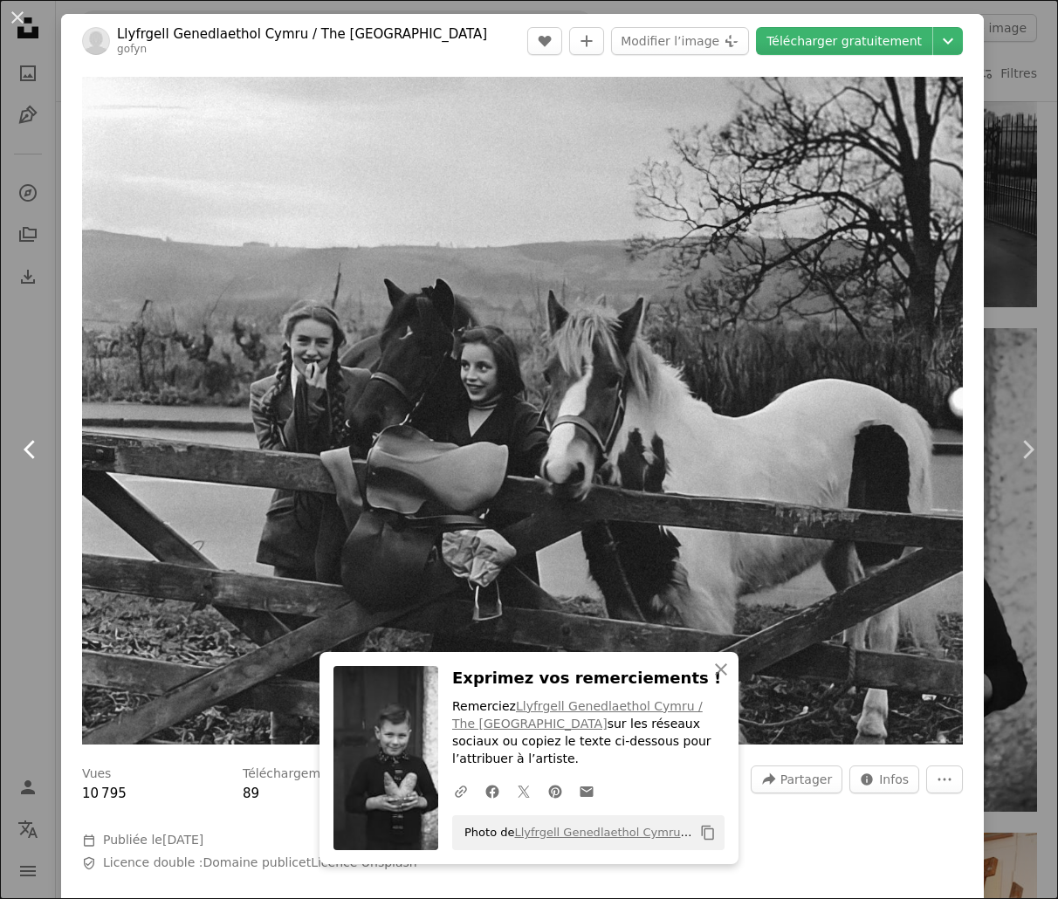
click at [29, 520] on link "Chevron left" at bounding box center [30, 450] width 61 height 168
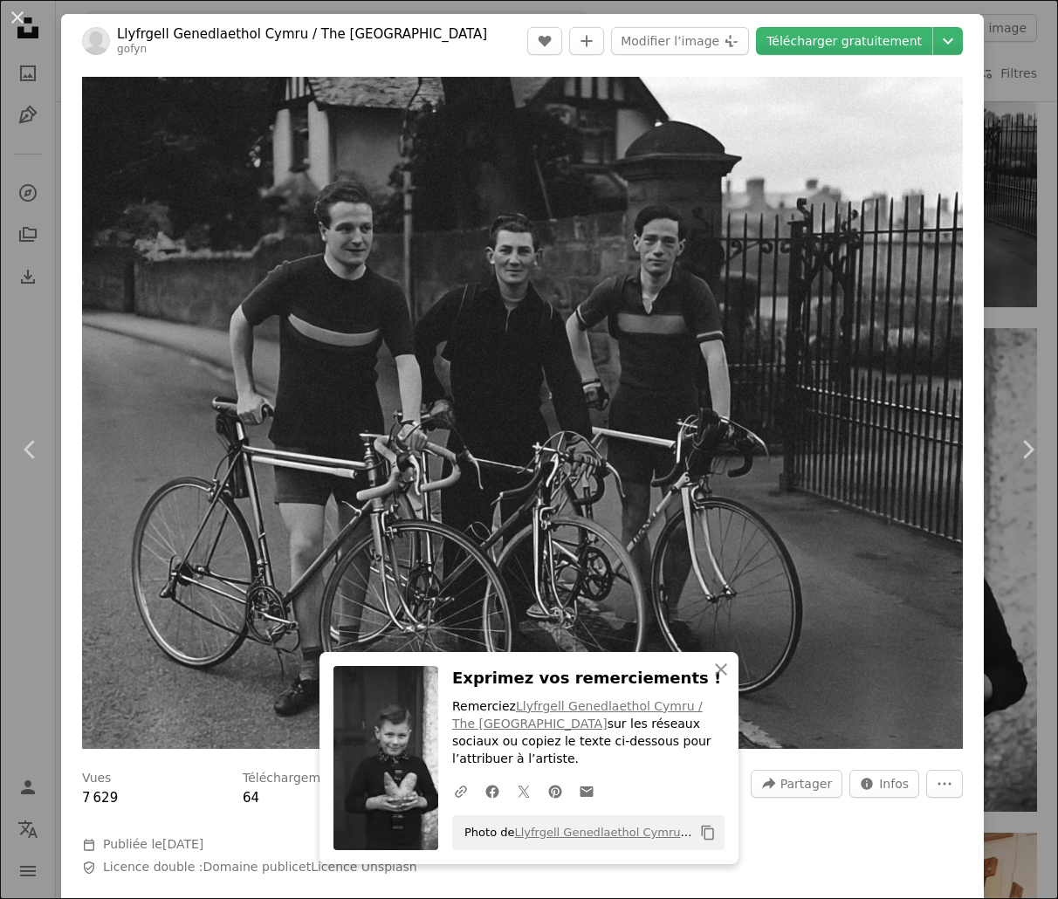
click at [42, 597] on div "An X shape Chevron left Chevron right Llyfrgell Genedlaethol Cymru / The Nation…" at bounding box center [529, 449] width 1058 height 899
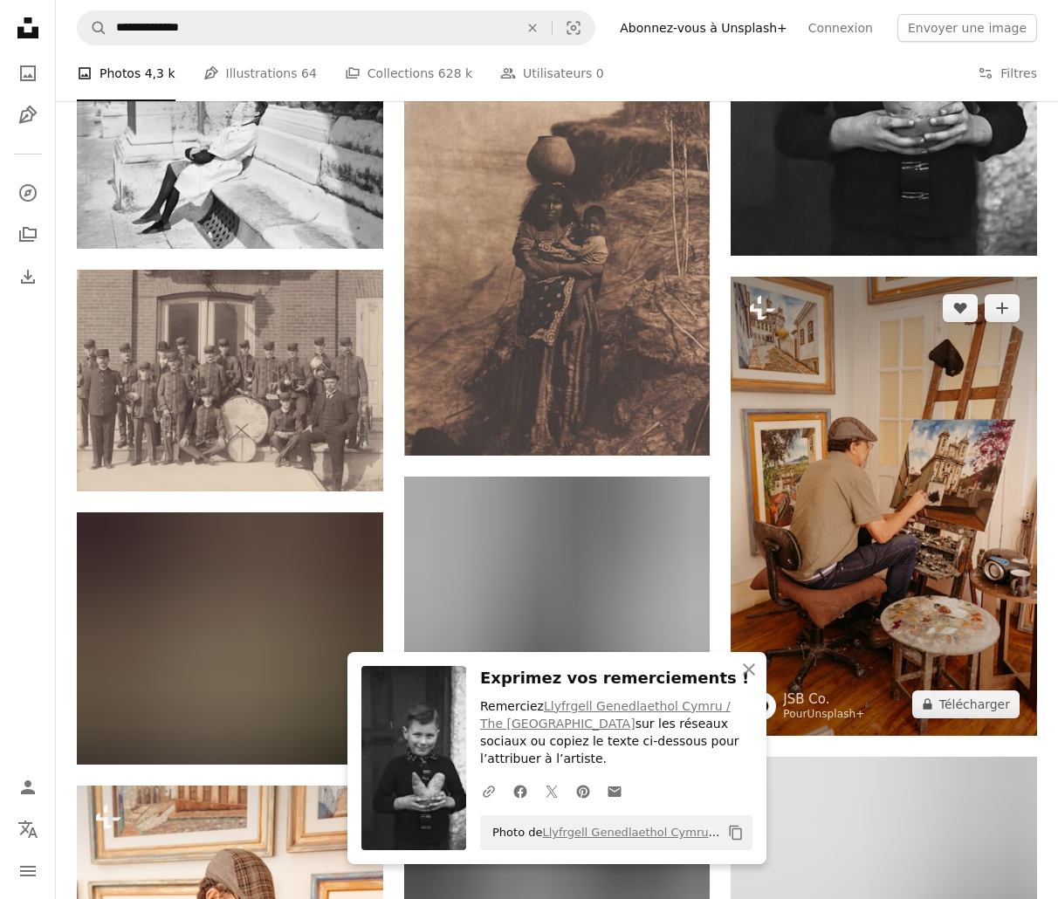
scroll to position [23312, 0]
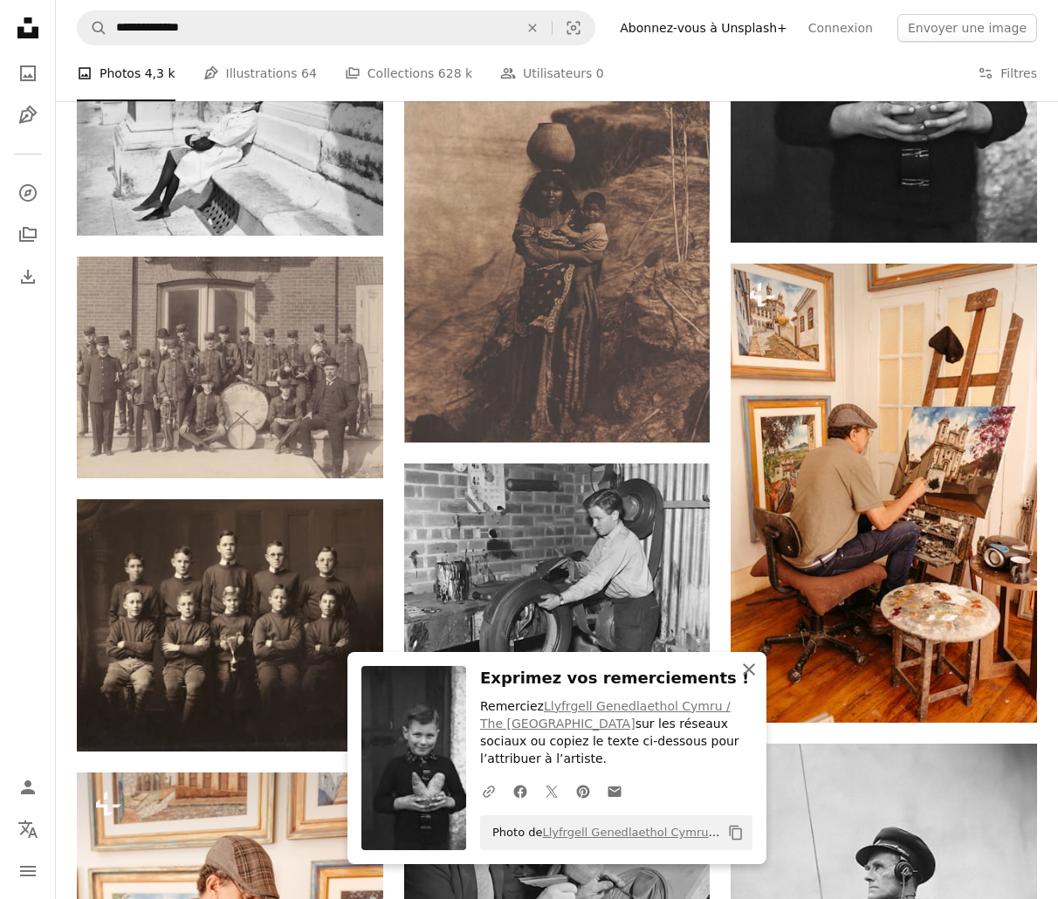
drag, startPoint x: 742, startPoint y: 670, endPoint x: 752, endPoint y: 666, distance: 11.3
click at [744, 669] on icon "An X shape" at bounding box center [748, 669] width 21 height 21
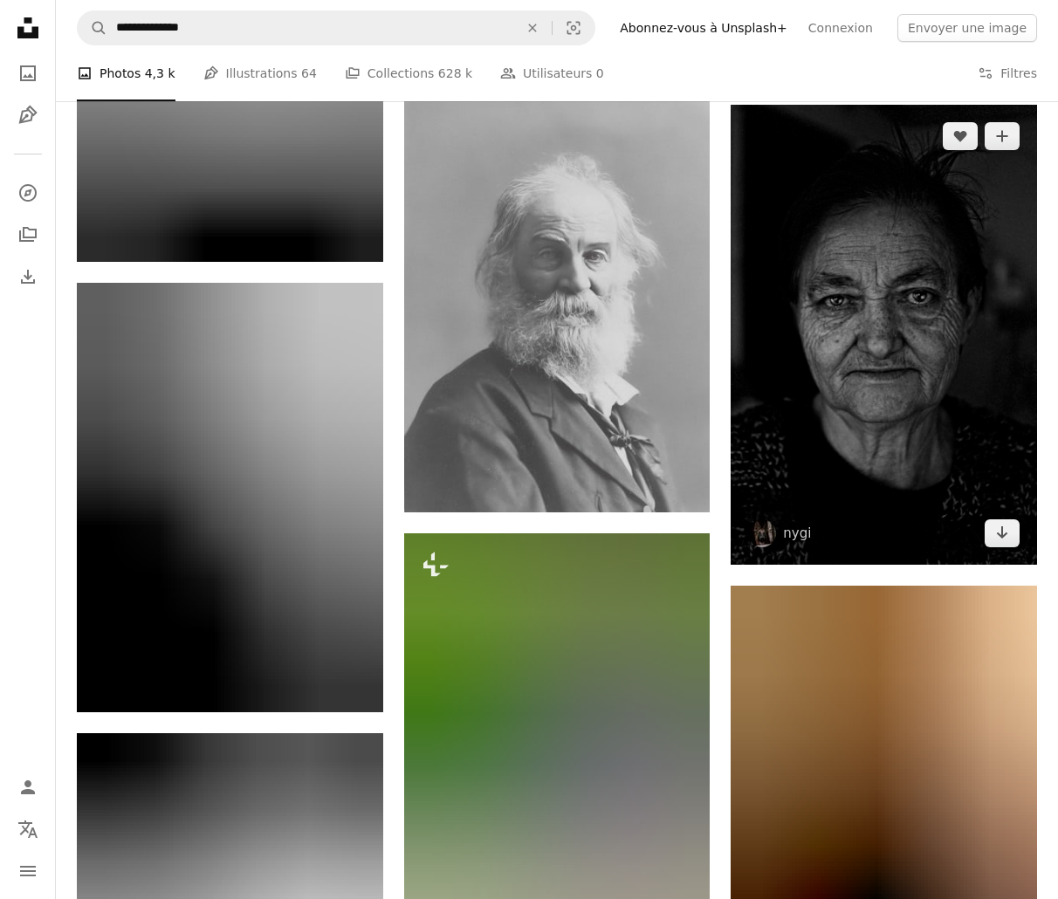
scroll to position [43231, 0]
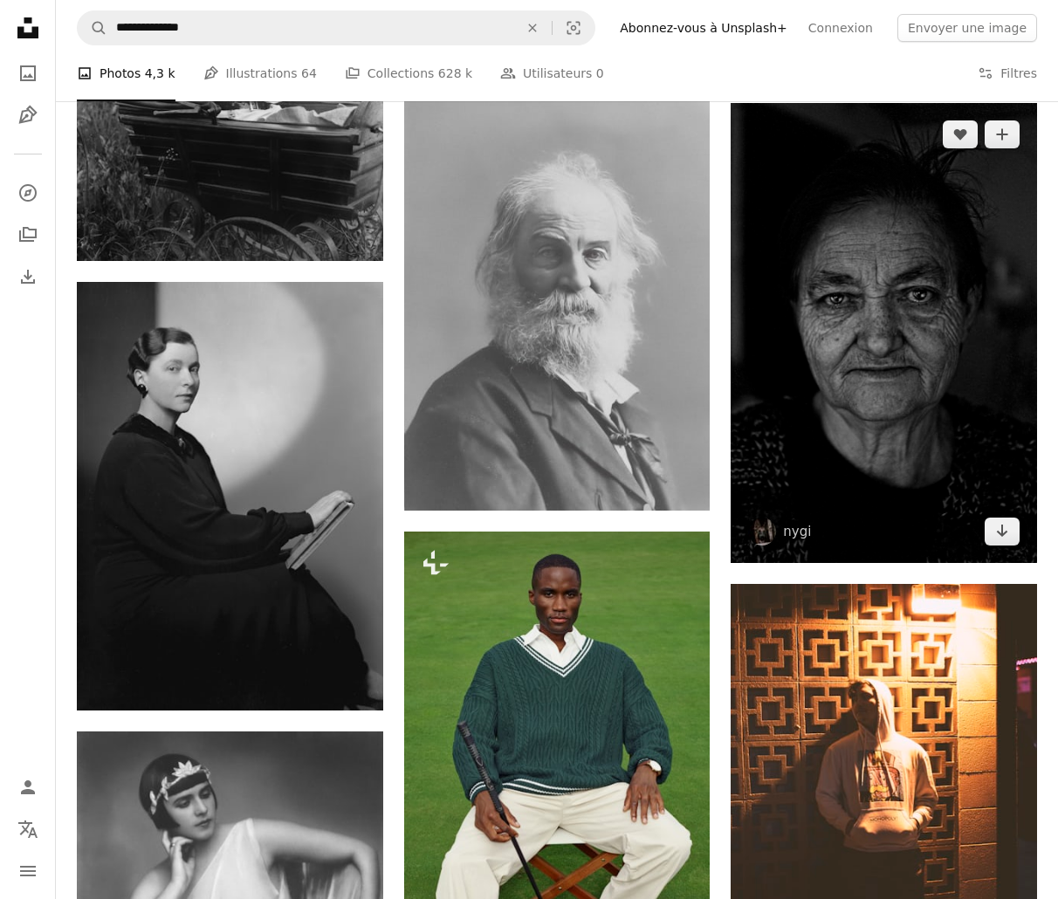
click at [868, 423] on img at bounding box center [883, 333] width 306 height 460
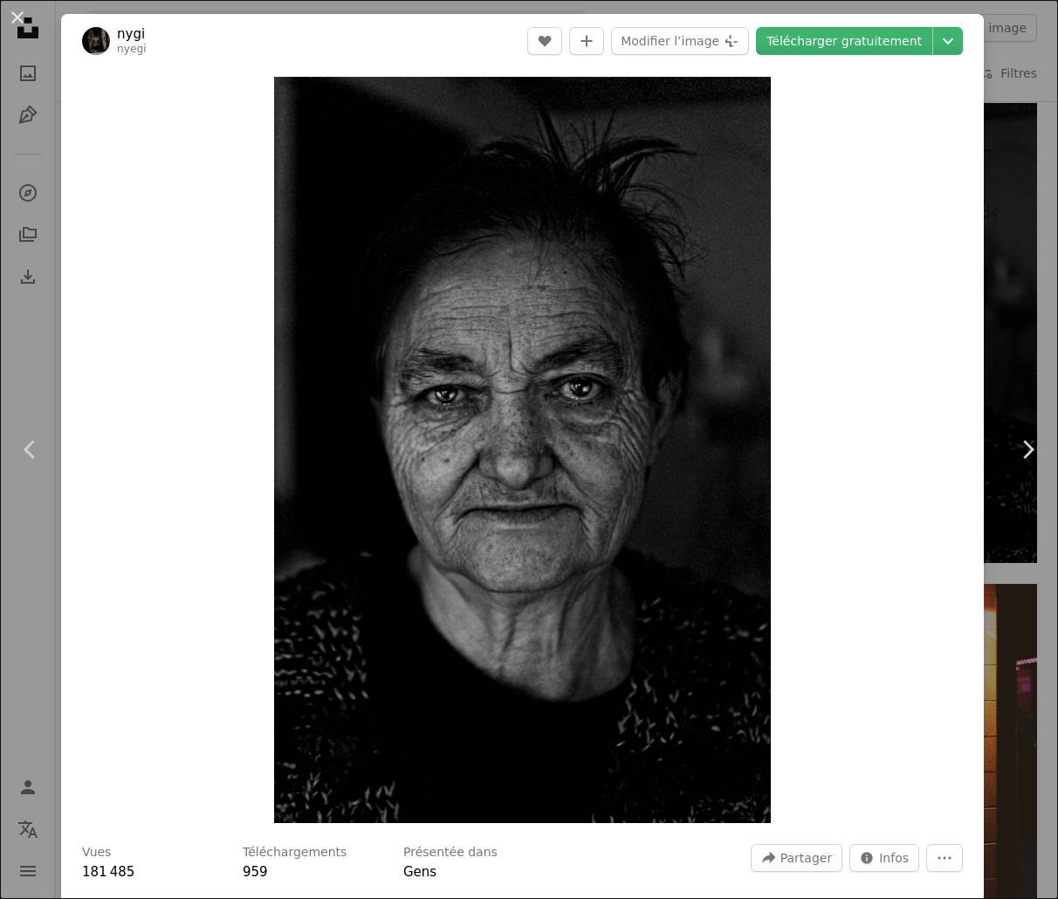
click at [33, 553] on div "An X shape Chevron left Chevron right nygi nyegi A heart A plus sign Modifier l…" at bounding box center [529, 449] width 1058 height 899
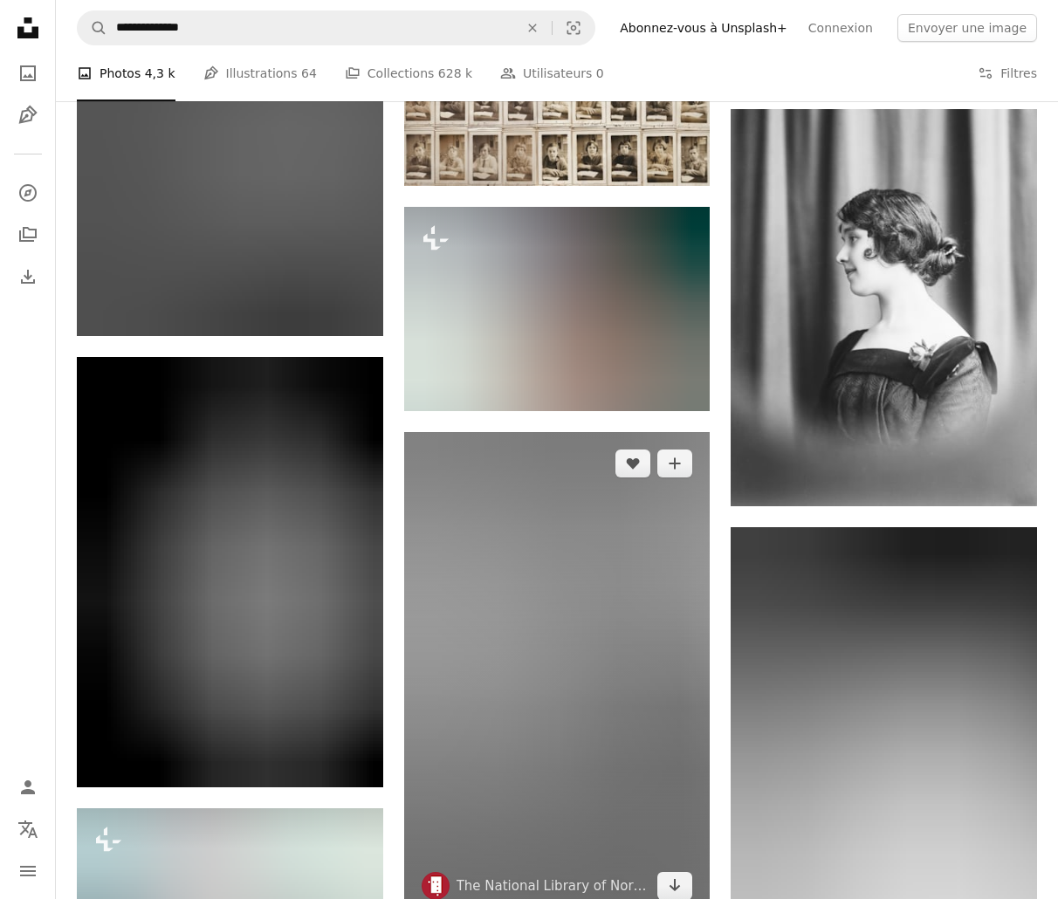
scroll to position [63988, 0]
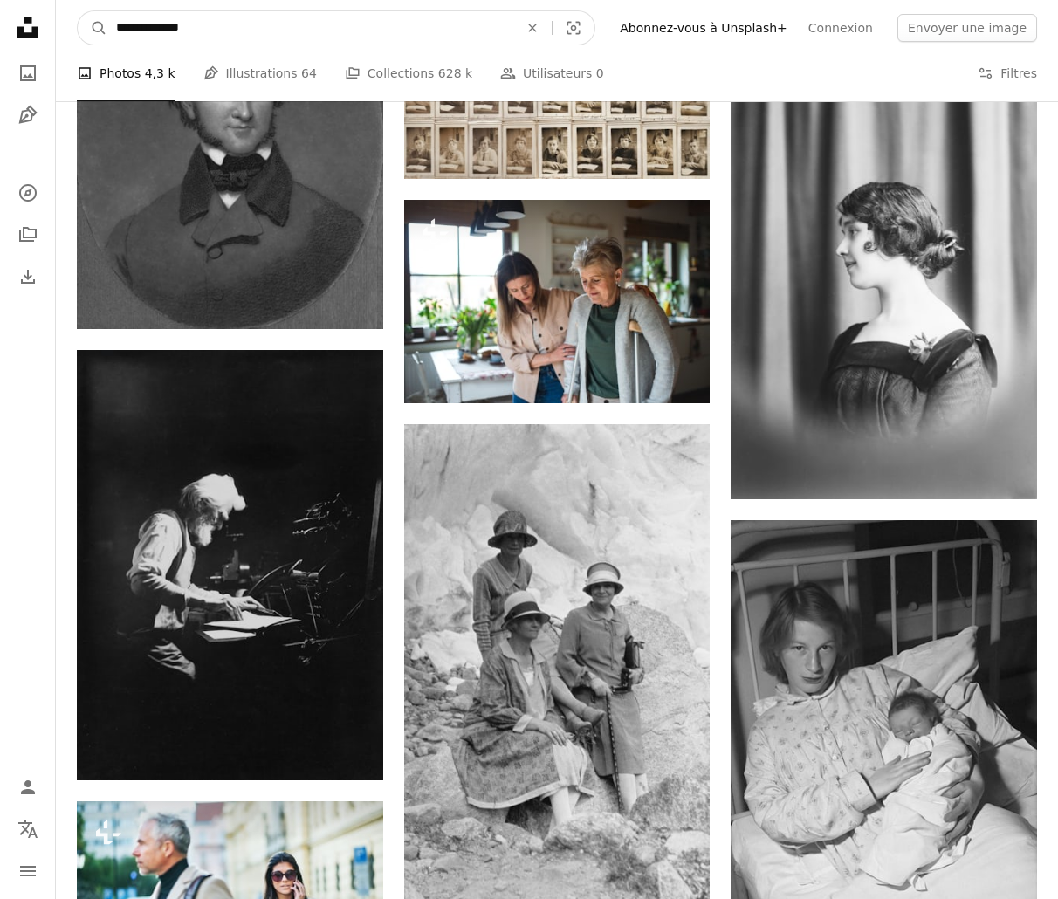
drag, startPoint x: 231, startPoint y: 33, endPoint x: 28, endPoint y: 17, distance: 203.9
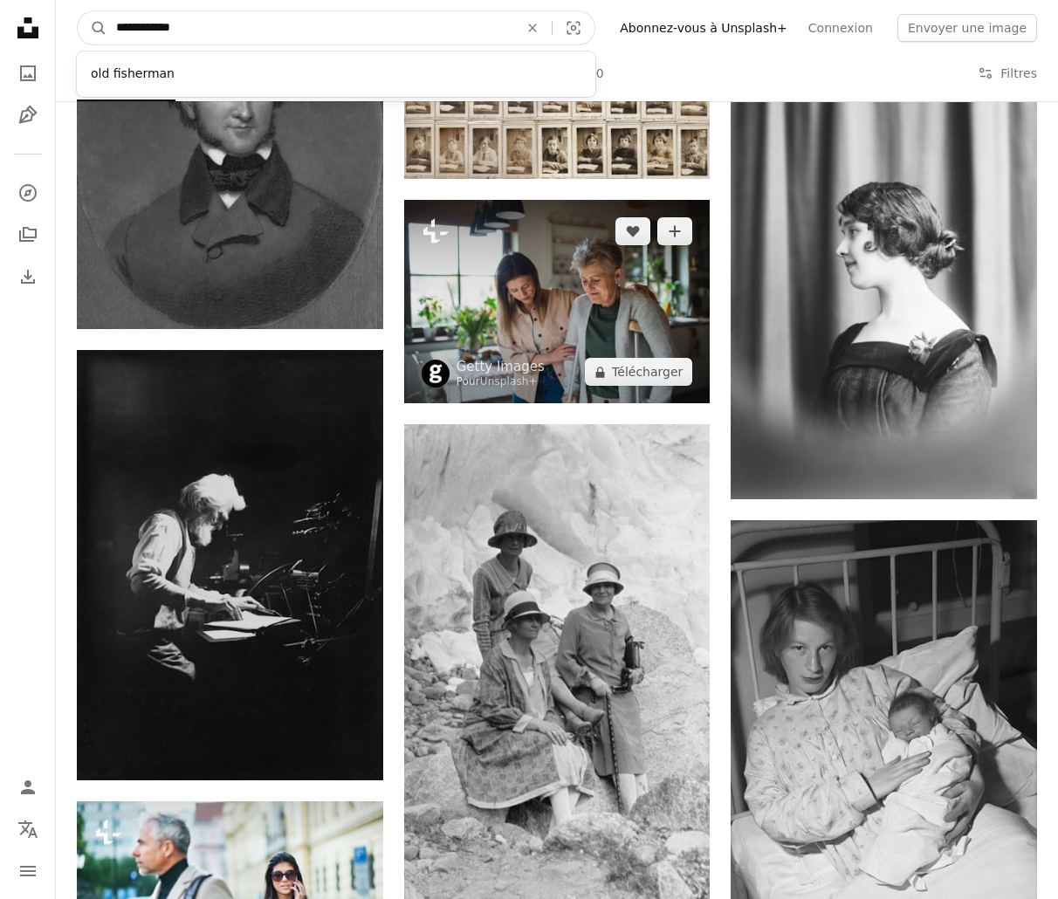
type input "**********"
click at [93, 28] on button "A magnifying glass" at bounding box center [93, 27] width 30 height 33
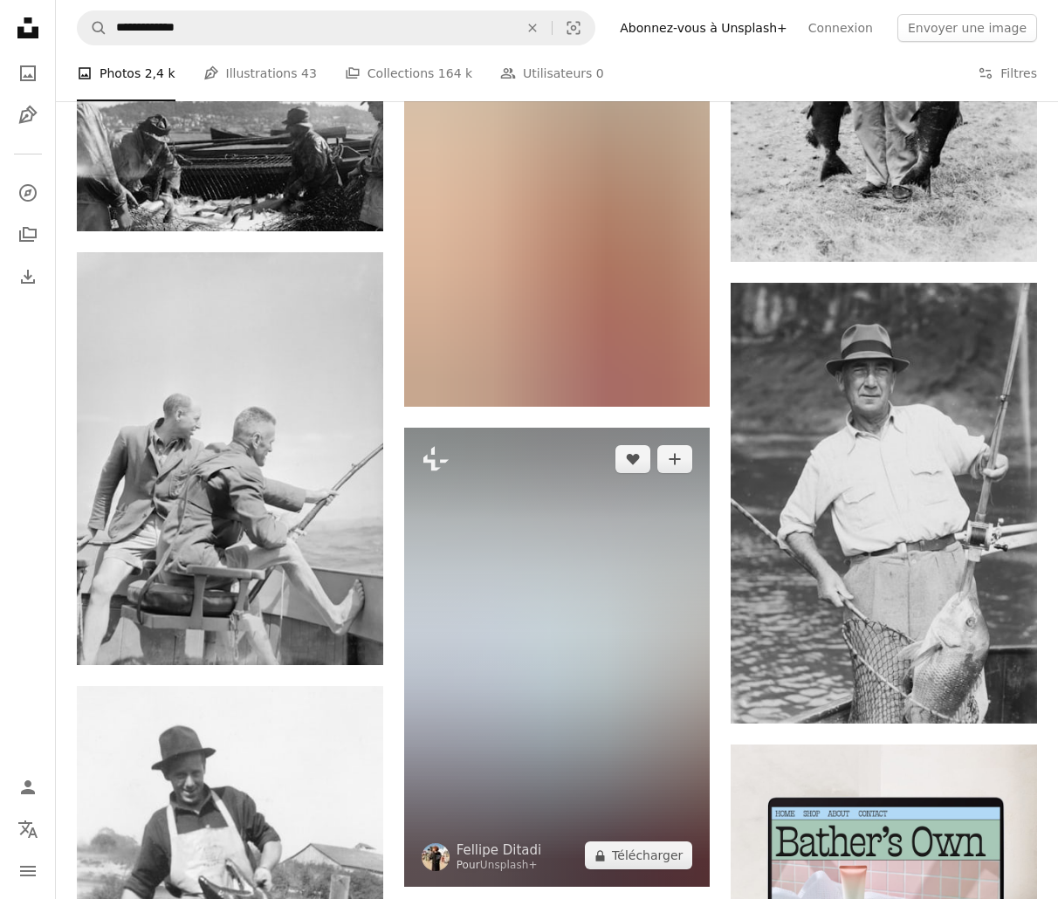
scroll to position [5098, 0]
